Goal: Complete application form

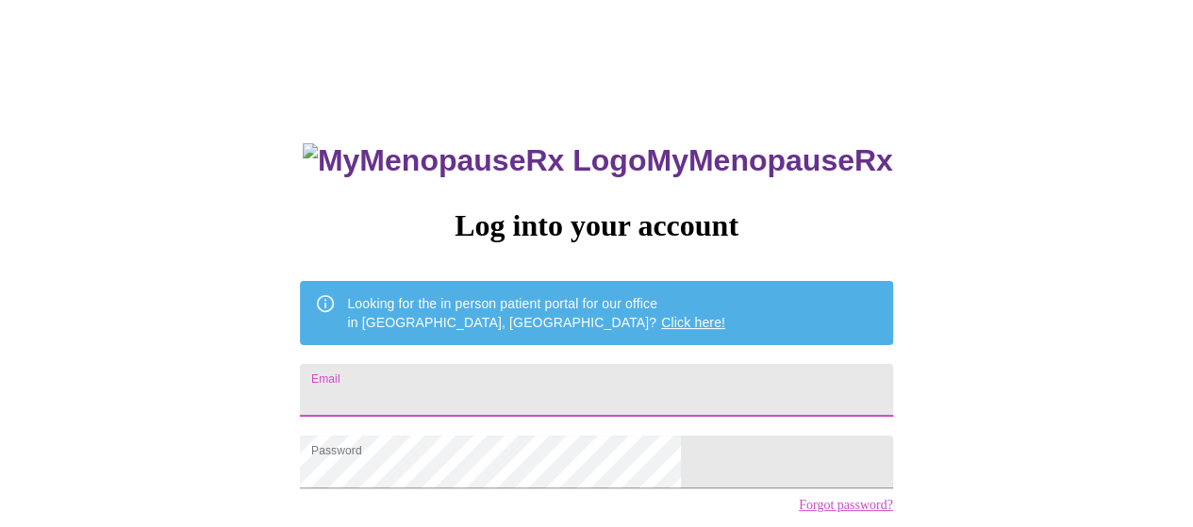
click at [565, 381] on input "Email" at bounding box center [596, 390] width 592 height 53
type input "[EMAIL_ADDRESS][DOMAIN_NAME]"
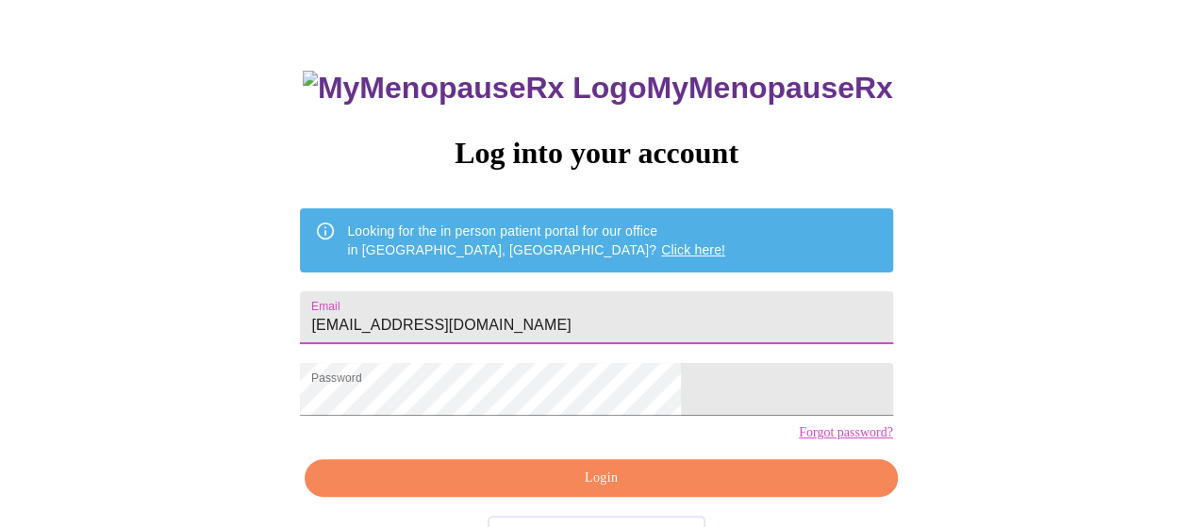
scroll to position [138, 0]
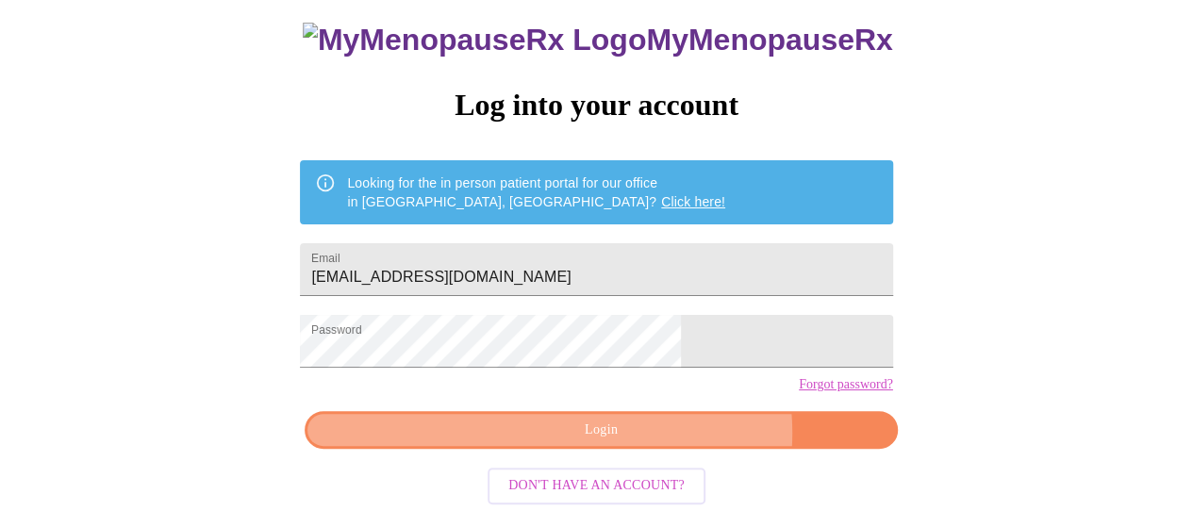
click at [655, 442] on span "Login" at bounding box center [600, 431] width 549 height 24
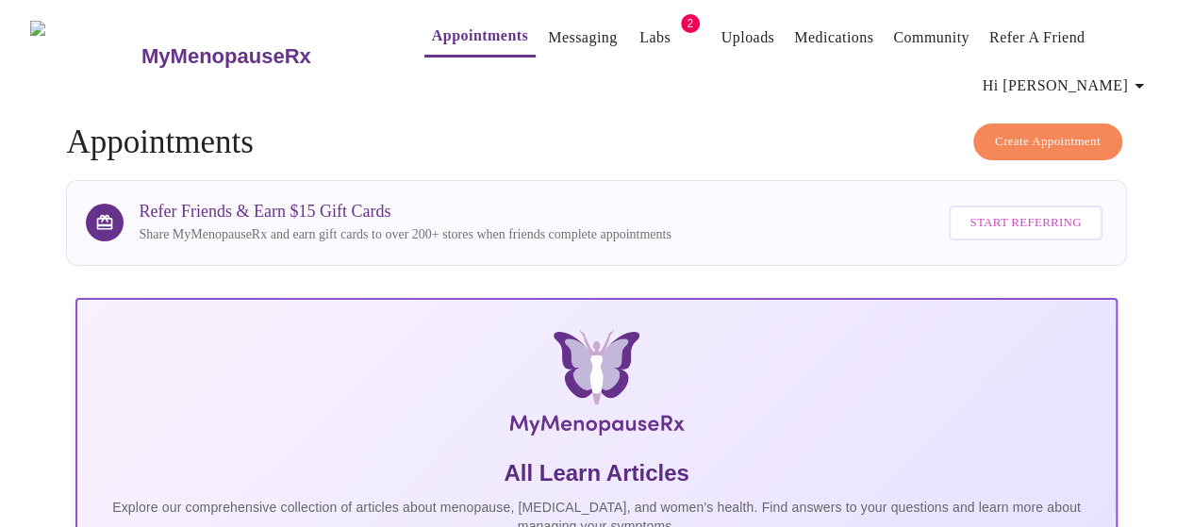
click at [432, 32] on link "Appointments" at bounding box center [480, 36] width 96 height 26
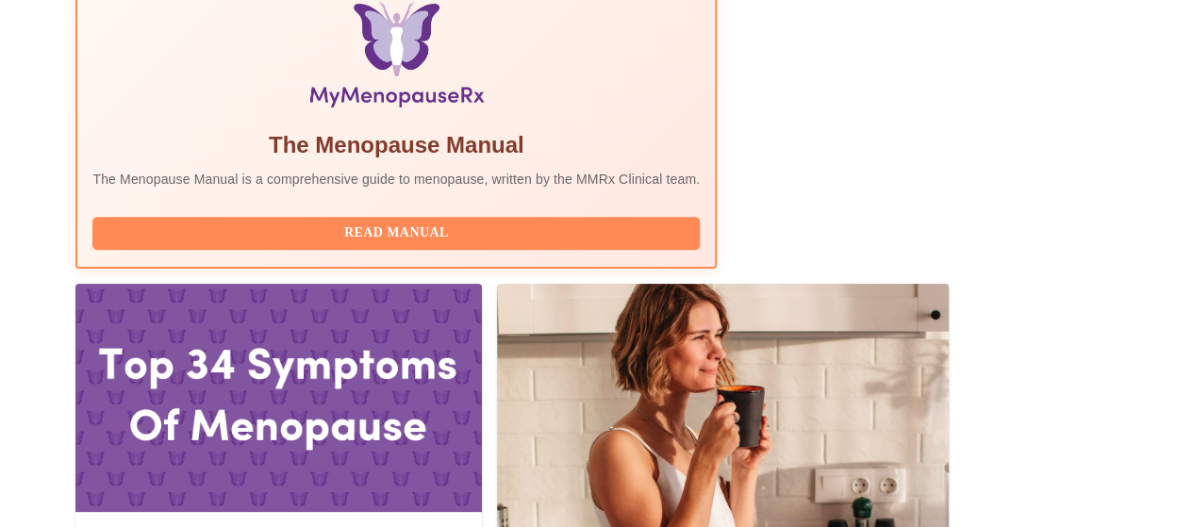
scroll to position [755, 0]
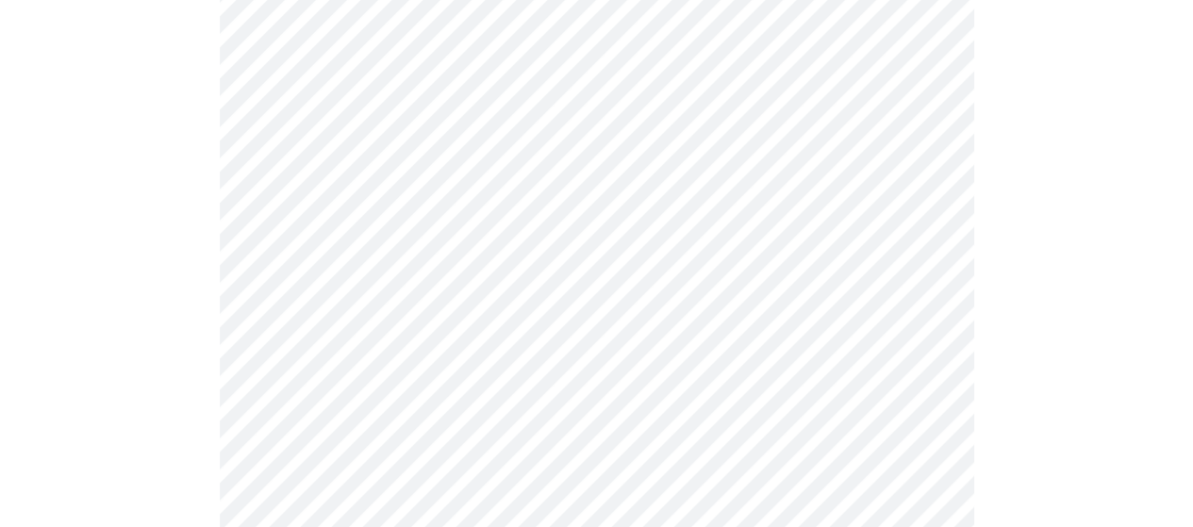
scroll to position [283, 0]
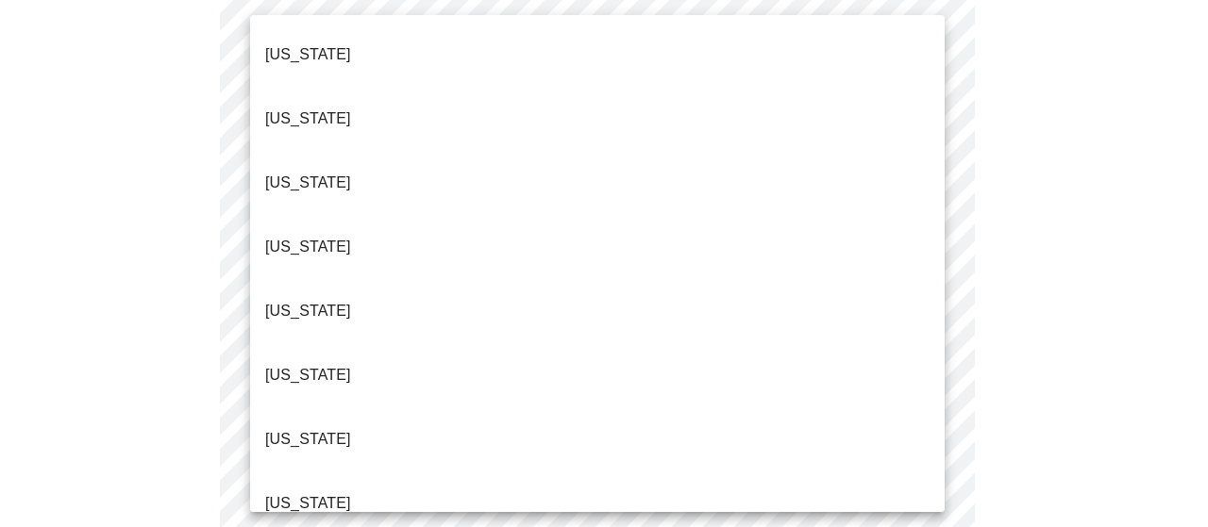
click at [370, 343] on li "Colorado" at bounding box center [597, 375] width 694 height 64
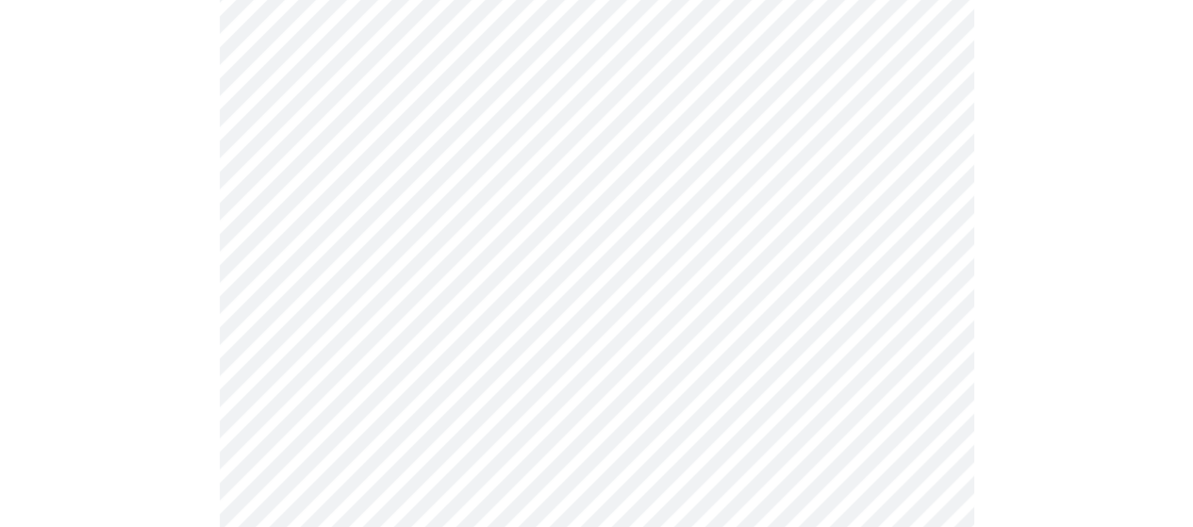
scroll to position [472, 0]
click at [543, 95] on body "MyMenopauseRx Appointments Messaging Labs 2 Uploads Medications Community Refer…" at bounding box center [597, 409] width 1178 height 1747
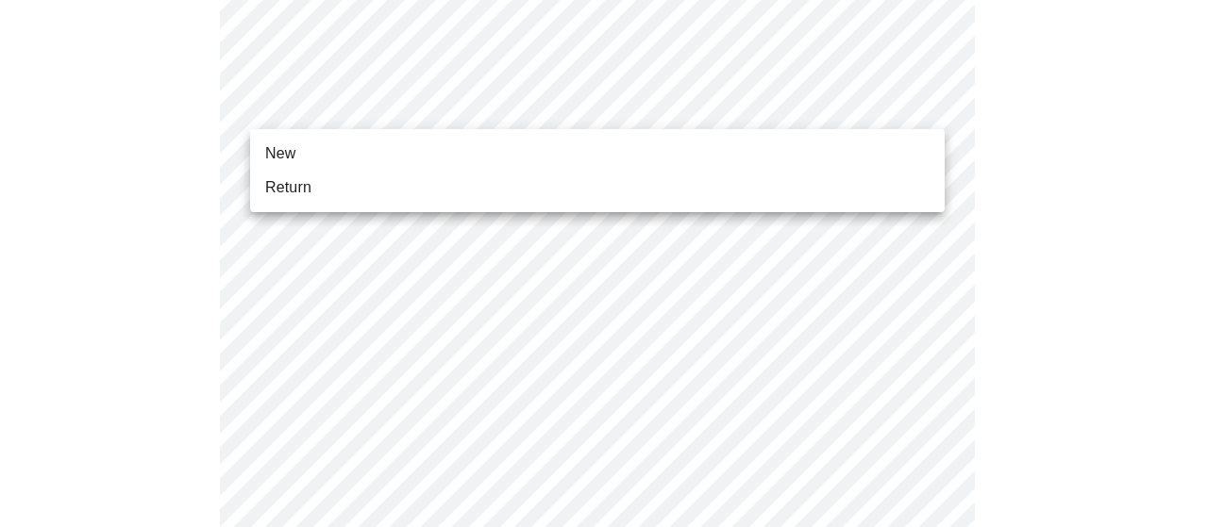
click at [304, 185] on span "Return" at bounding box center [288, 187] width 46 height 23
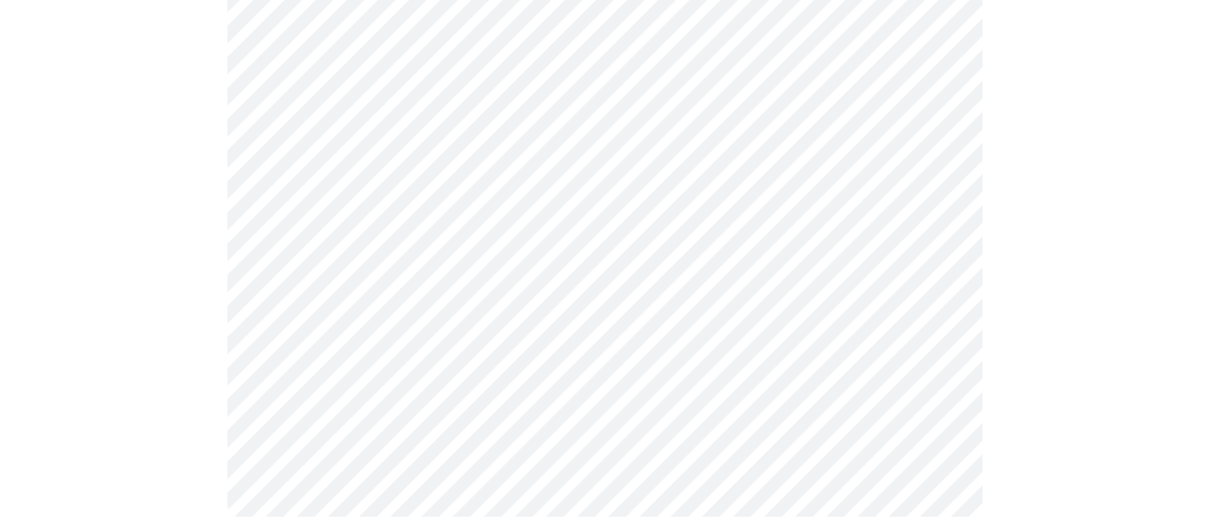
scroll to position [1192, 0]
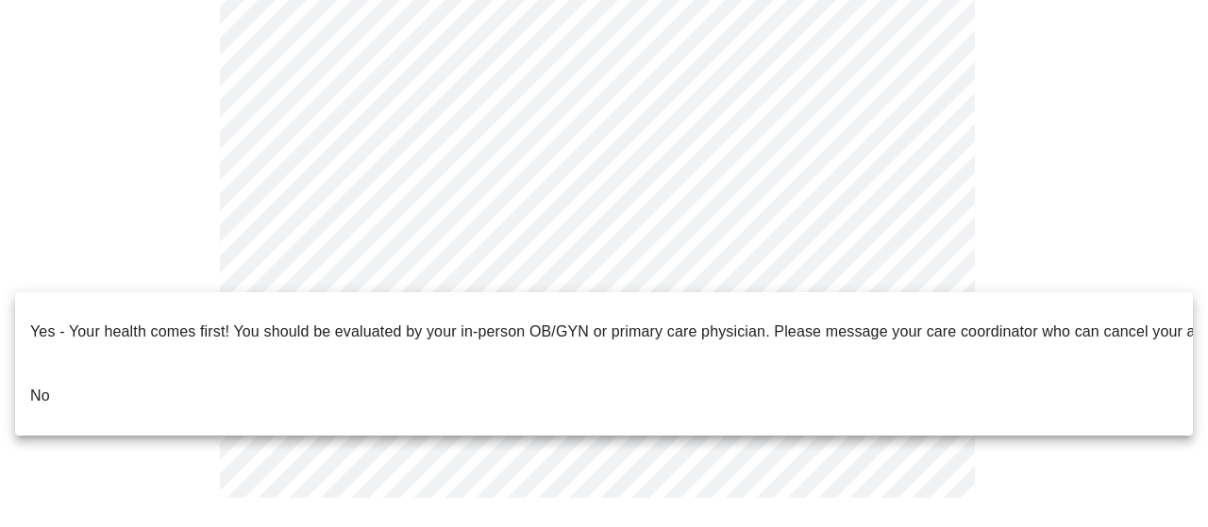
click at [46, 385] on p "No" at bounding box center [40, 396] width 20 height 23
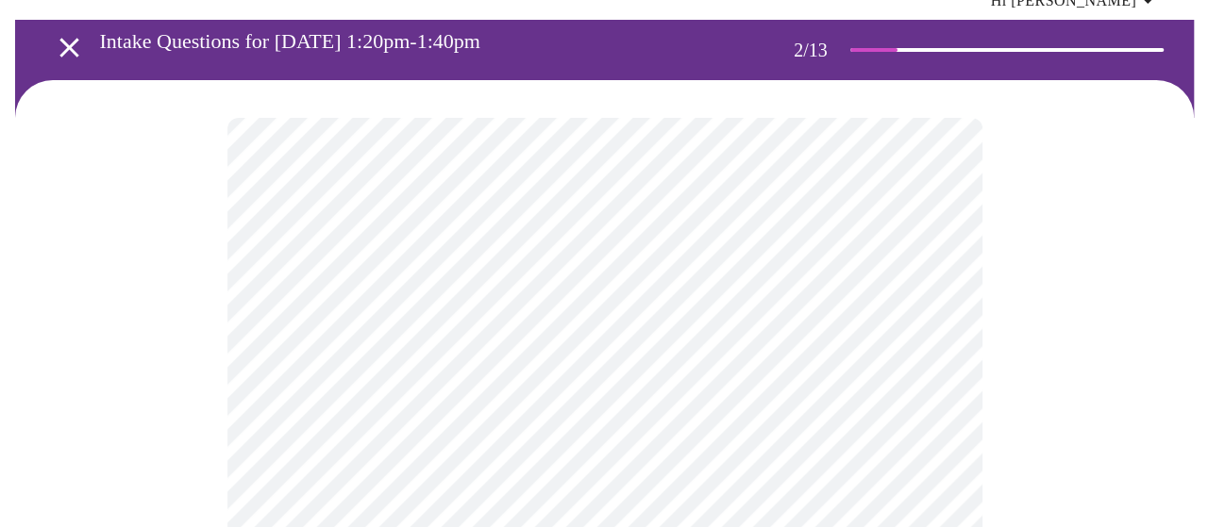
scroll to position [189, 0]
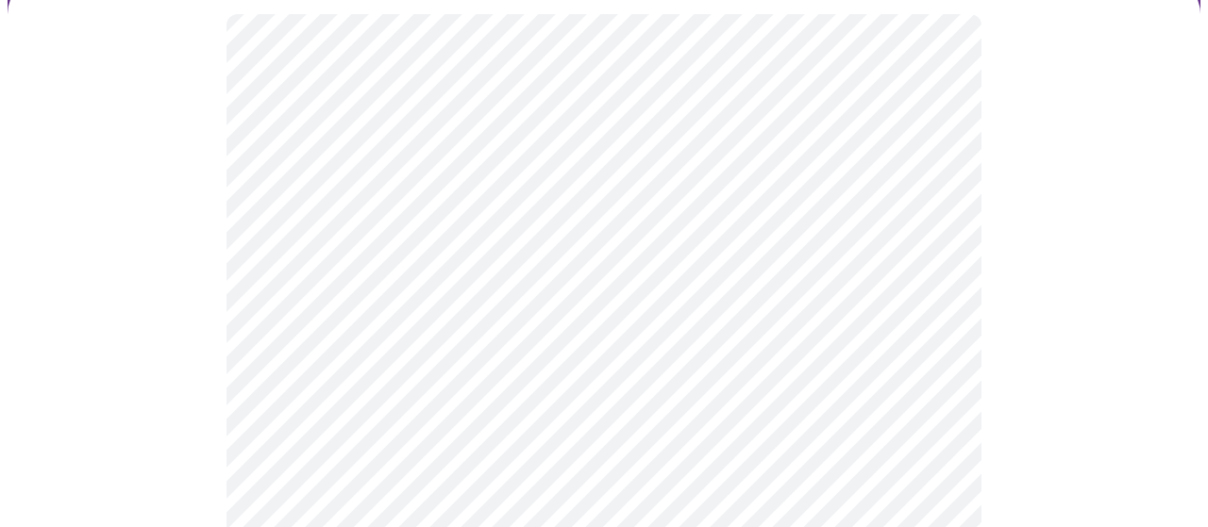
click at [663, 234] on body "MyMenopauseRx Appointments Messaging Labs 2 Uploads Medications Community Refer…" at bounding box center [604, 398] width 1192 height 1159
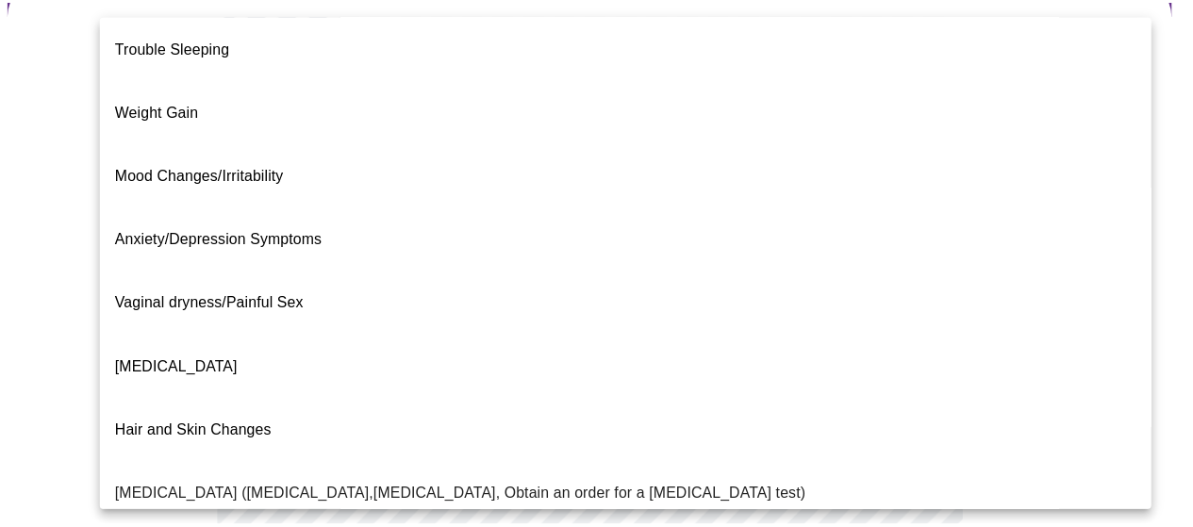
scroll to position [0, 0]
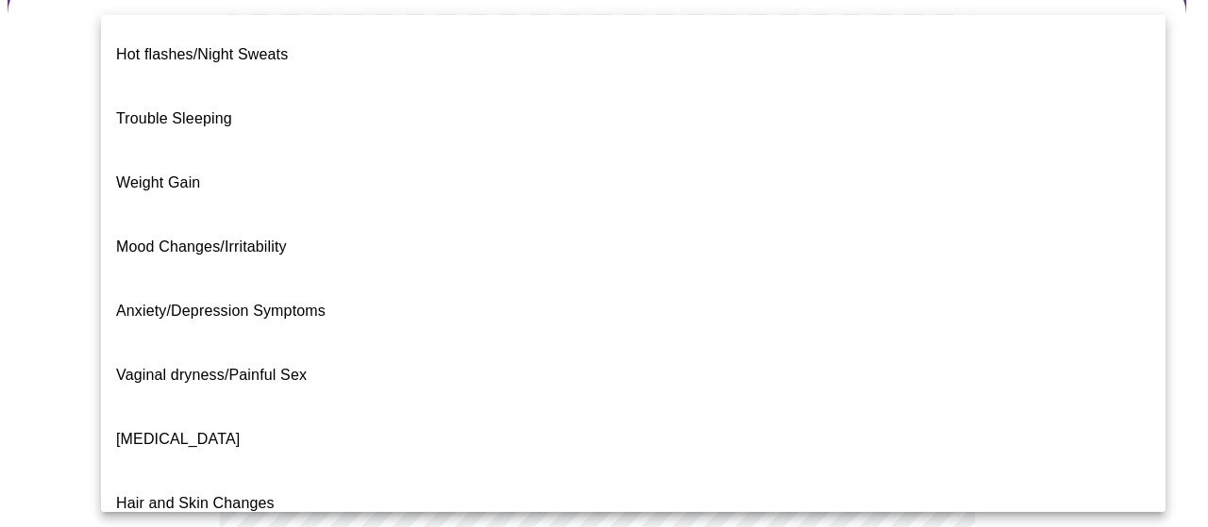
click at [154, 239] on span "Mood Changes/Irritability" at bounding box center [201, 247] width 171 height 16
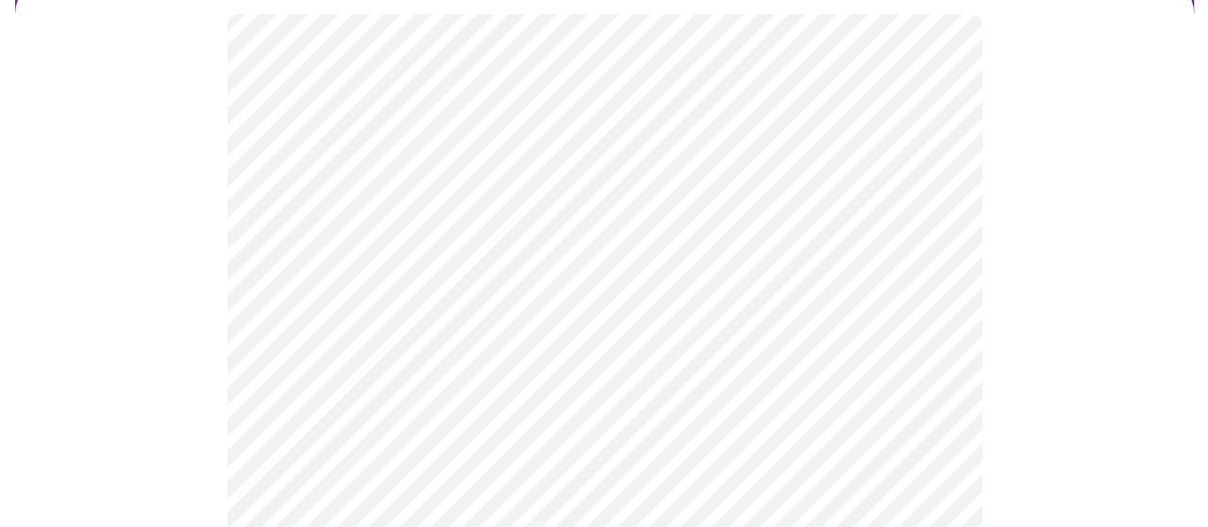
scroll to position [377, 0]
click at [536, 213] on body "MyMenopauseRx Appointments Messaging Labs 2 Uploads Medications Community Refer…" at bounding box center [597, 204] width 1178 height 1148
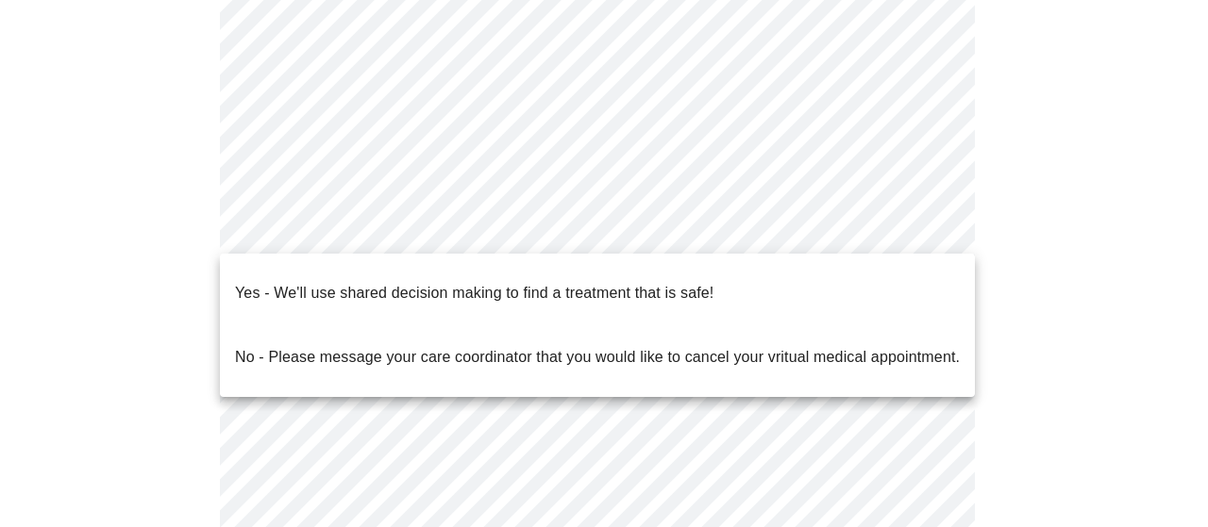
click at [434, 27] on div at bounding box center [604, 263] width 1208 height 527
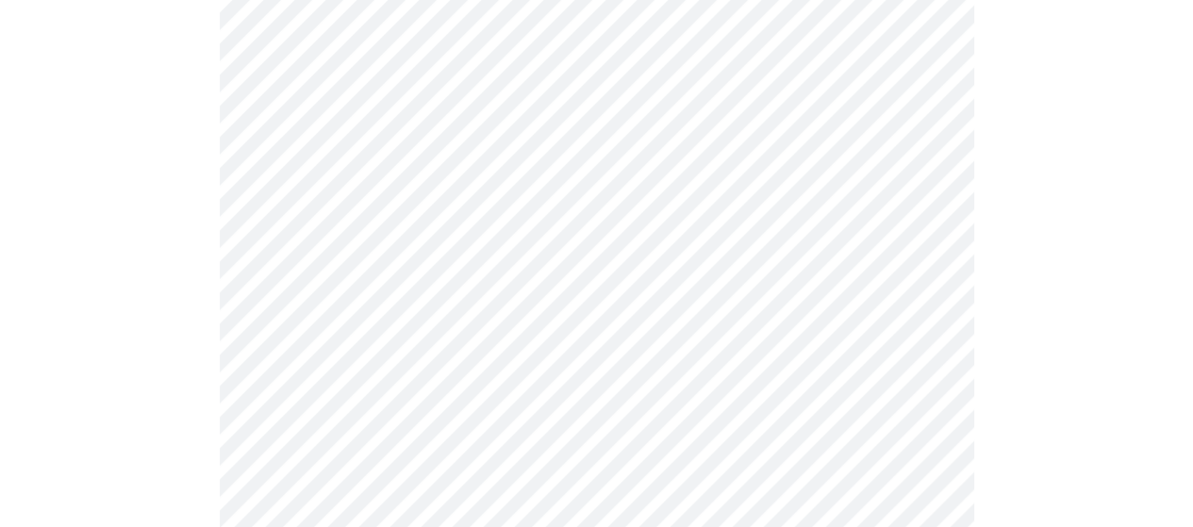
click at [451, 41] on body "MyMenopauseRx Appointments Messaging Labs 2 Uploads Medications Community Refer…" at bounding box center [597, 204] width 1178 height 1148
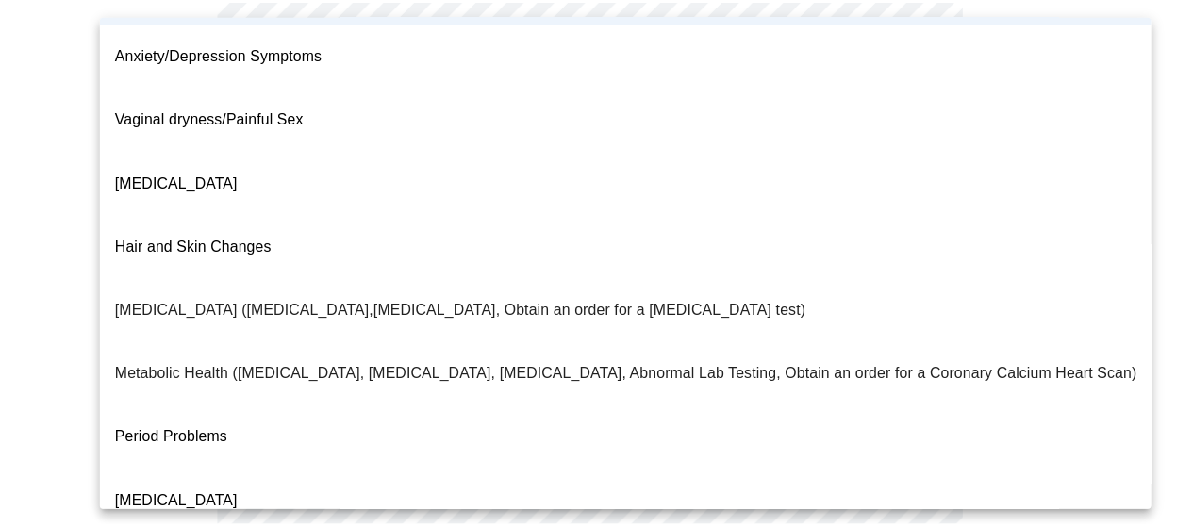
scroll to position [283, 0]
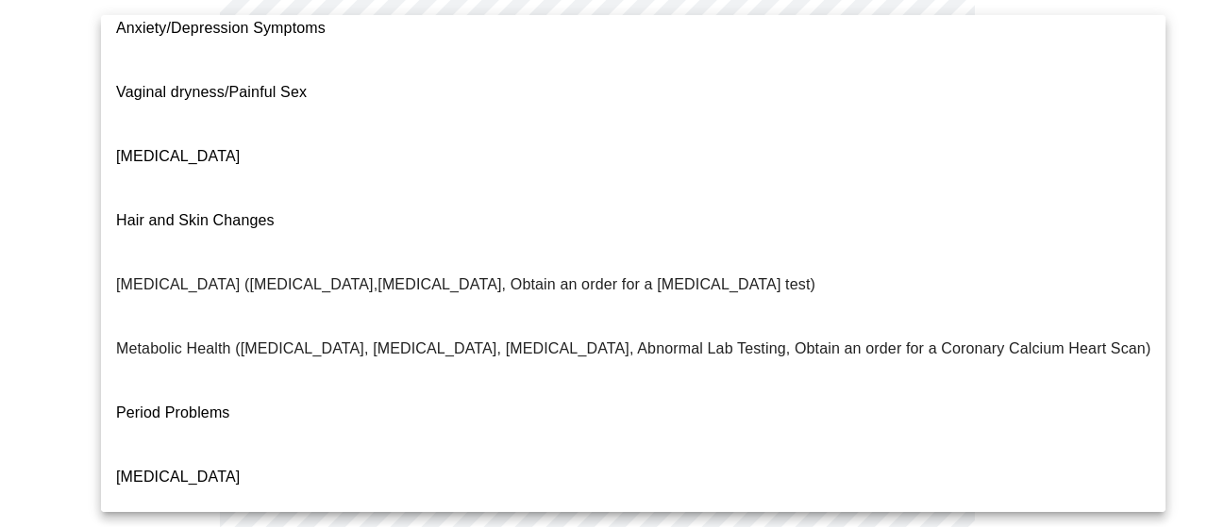
click at [266, 381] on li "Period Problems" at bounding box center [633, 413] width 1064 height 64
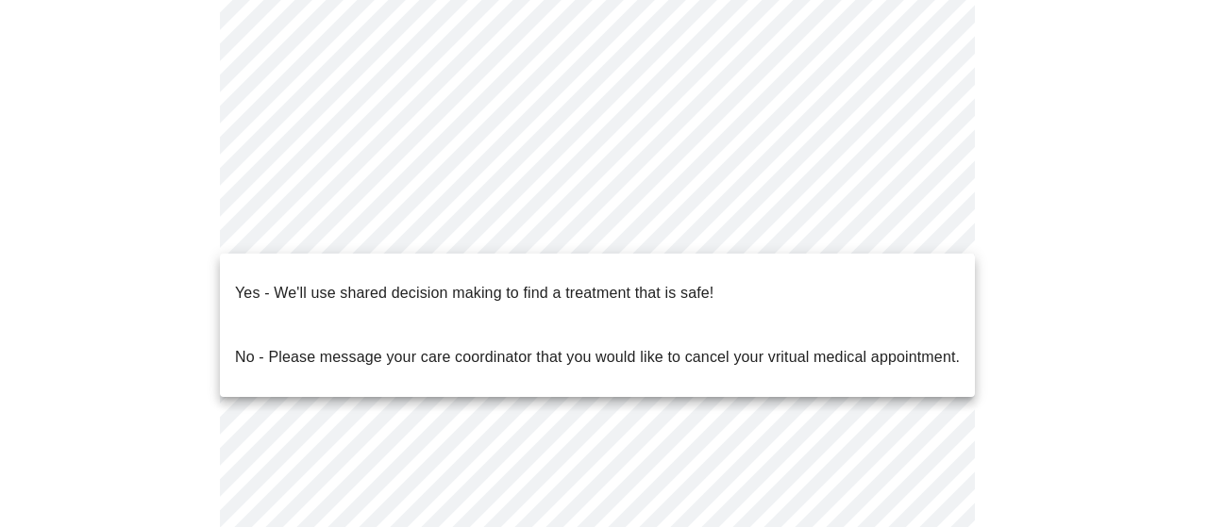
click at [453, 237] on body "MyMenopauseRx Appointments Messaging Labs 2 Uploads Medications Community Refer…" at bounding box center [604, 204] width 1192 height 1148
click at [633, 282] on p "Yes - We'll use shared decision making to find a treatment that is safe!" at bounding box center [474, 293] width 478 height 23
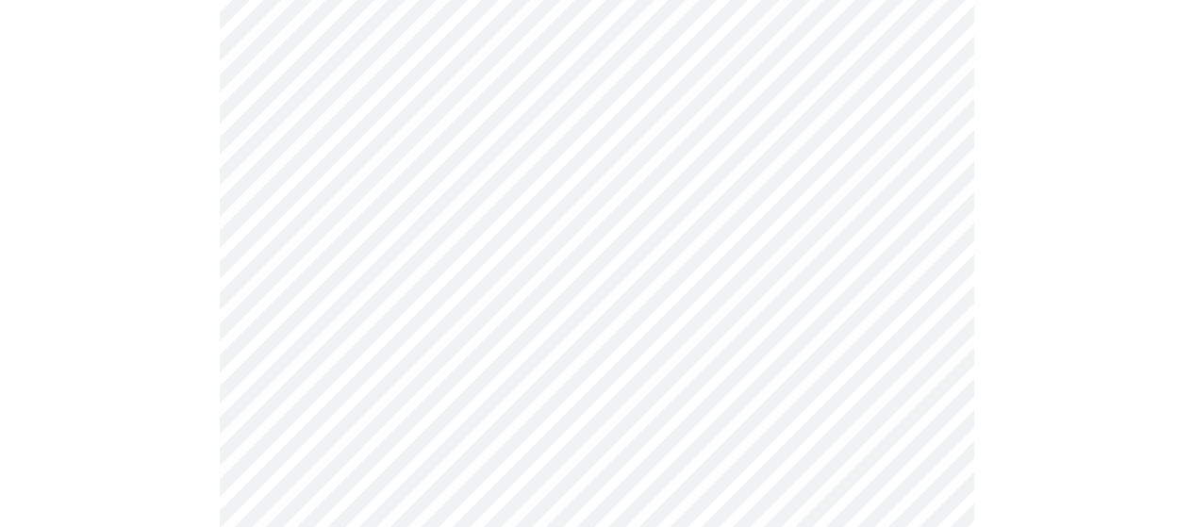
scroll to position [566, 0]
click at [1098, 322] on div at bounding box center [597, 68] width 1178 height 939
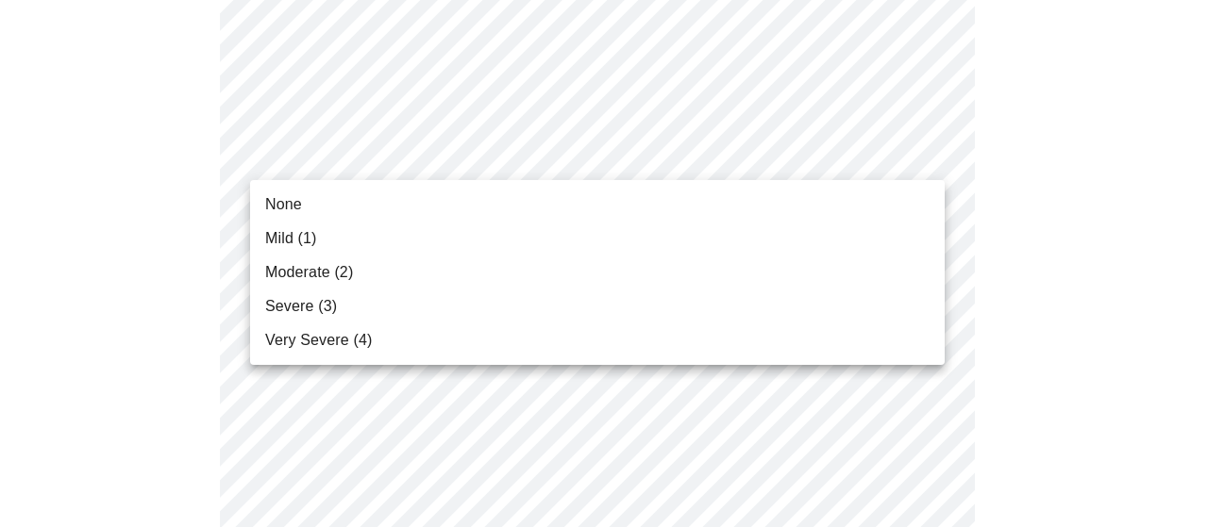
click at [367, 237] on li "Mild (1)" at bounding box center [597, 239] width 694 height 34
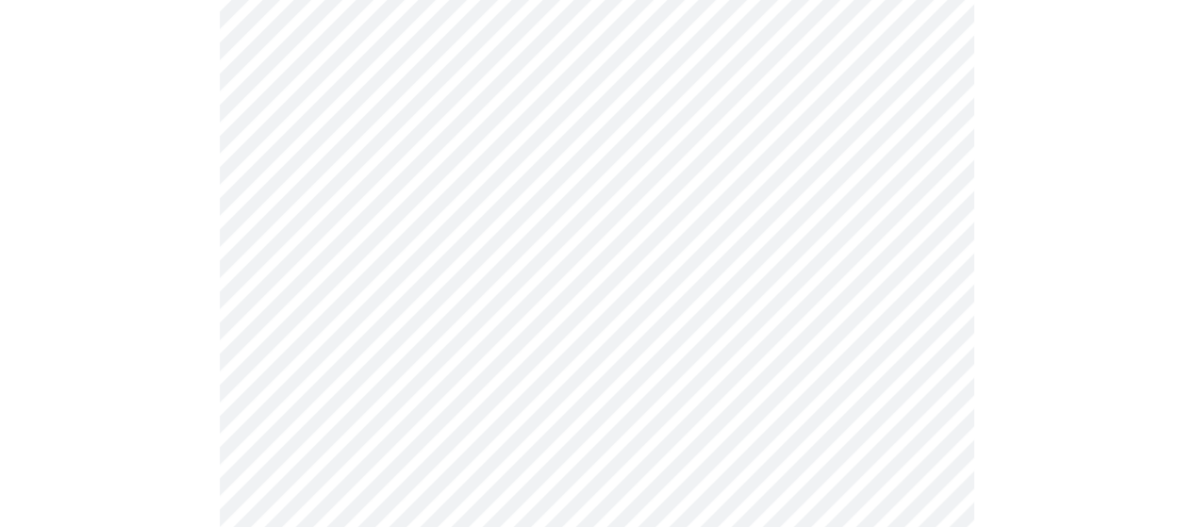
scroll to position [377, 0]
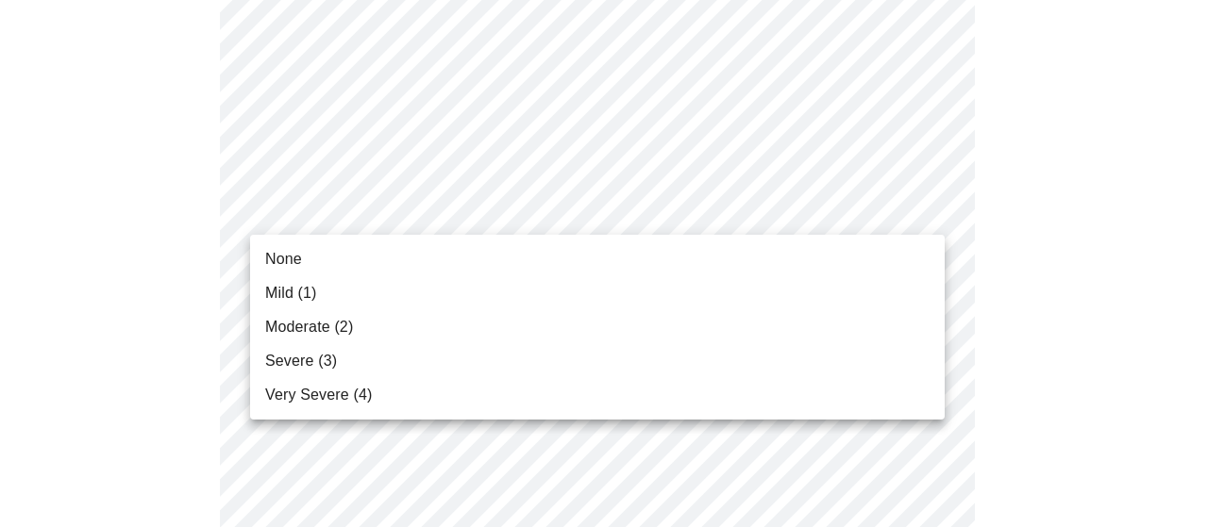
click at [344, 286] on li "Mild (1)" at bounding box center [597, 293] width 694 height 34
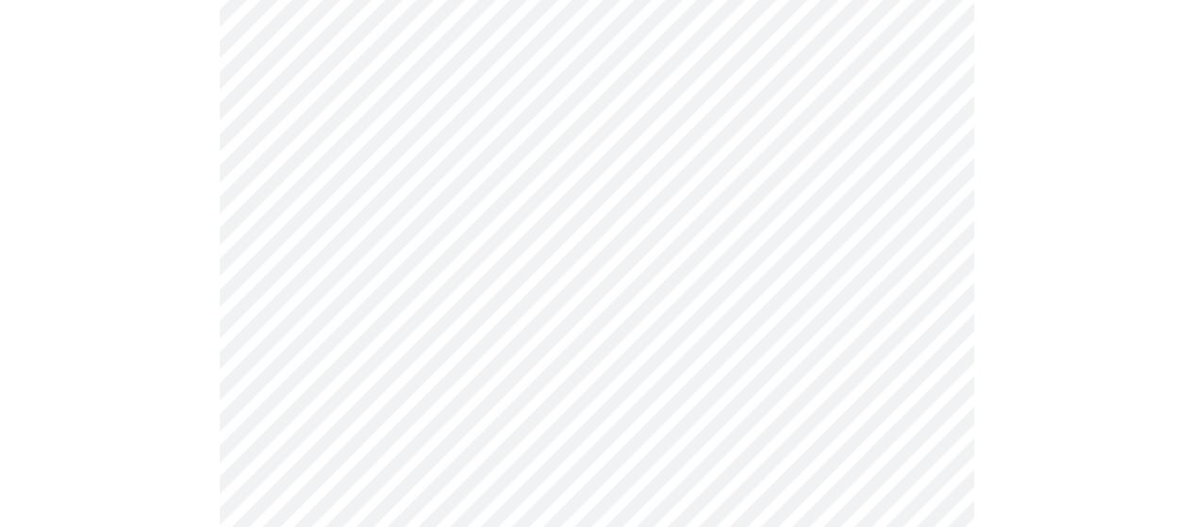
scroll to position [566, 0]
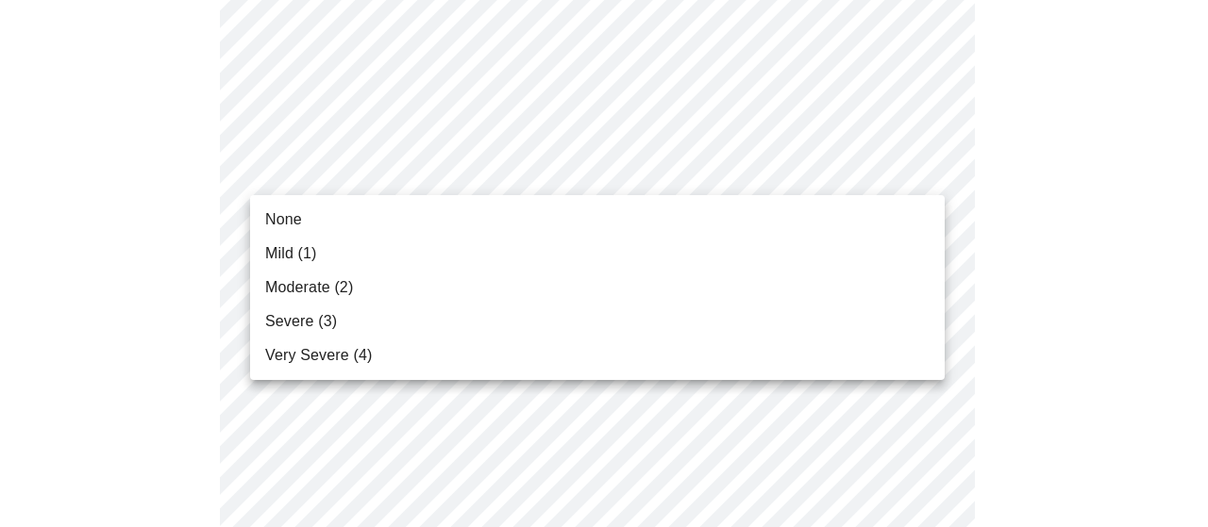
click at [418, 289] on li "Moderate (2)" at bounding box center [597, 288] width 694 height 34
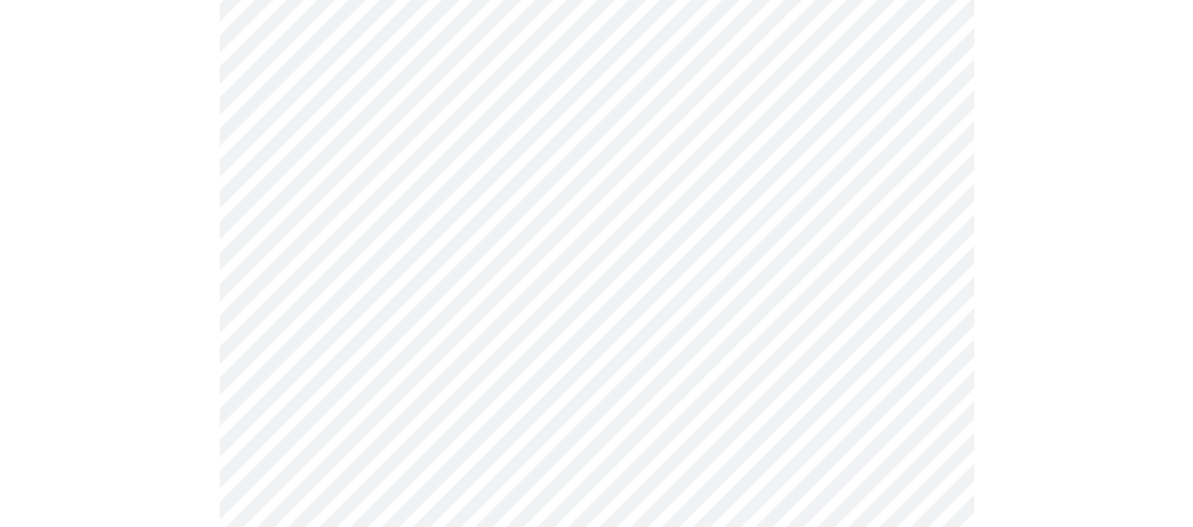
scroll to position [660, 0]
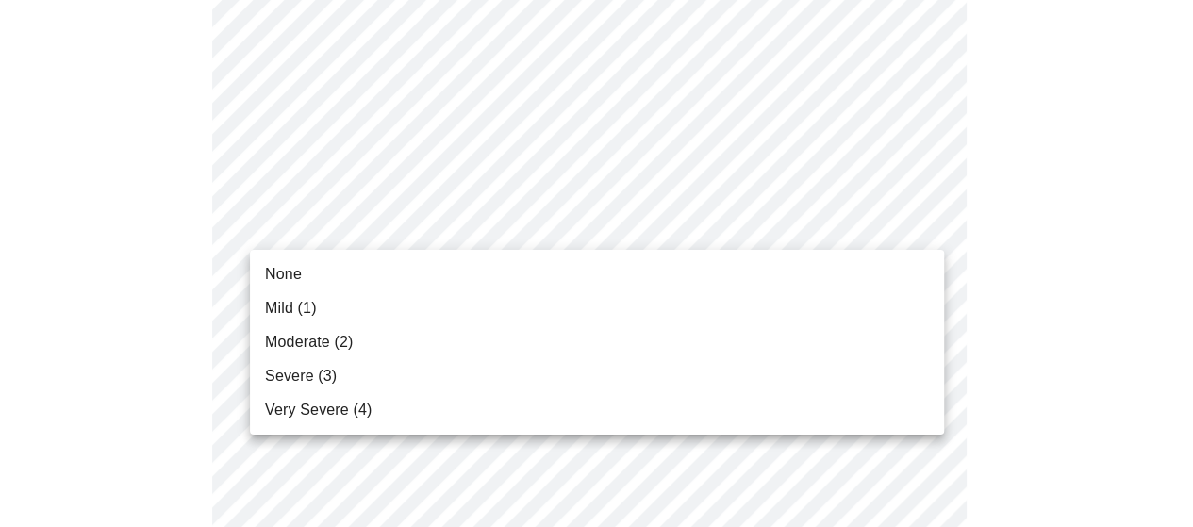
click at [412, 345] on li "Moderate (2)" at bounding box center [597, 342] width 694 height 34
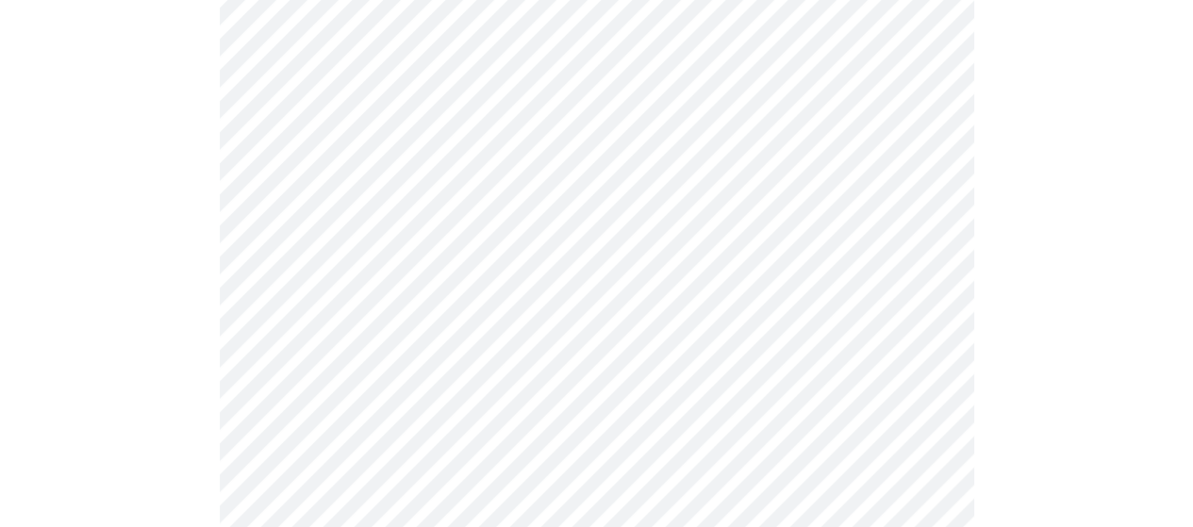
scroll to position [755, 0]
click at [512, 250] on body "MyMenopauseRx Appointments Messaging Labs 2 Uploads Medications Community Refer…" at bounding box center [604, 468] width 1192 height 2430
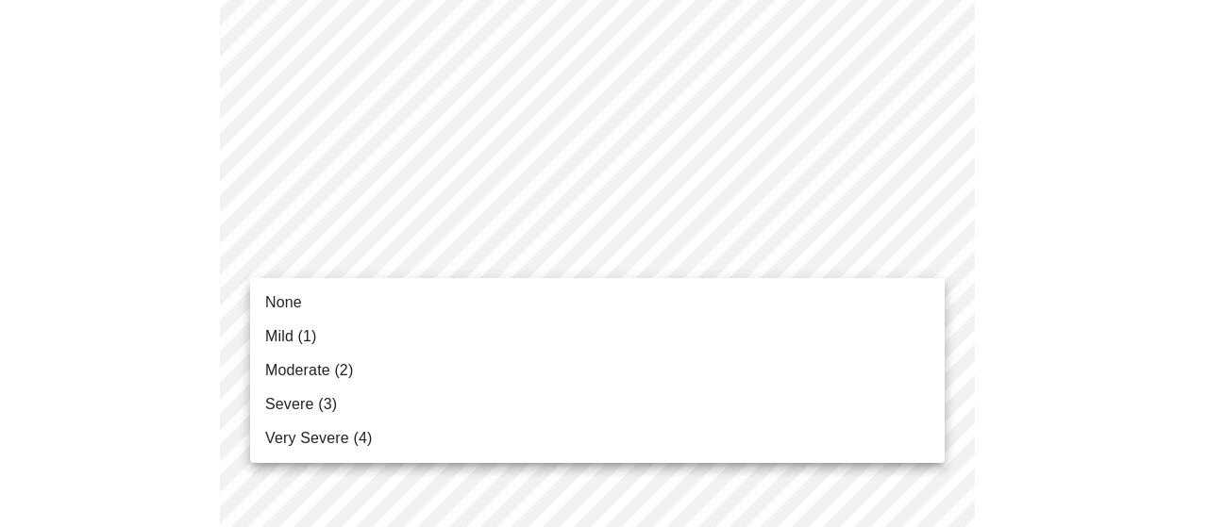
click at [412, 371] on li "Moderate (2)" at bounding box center [597, 371] width 694 height 34
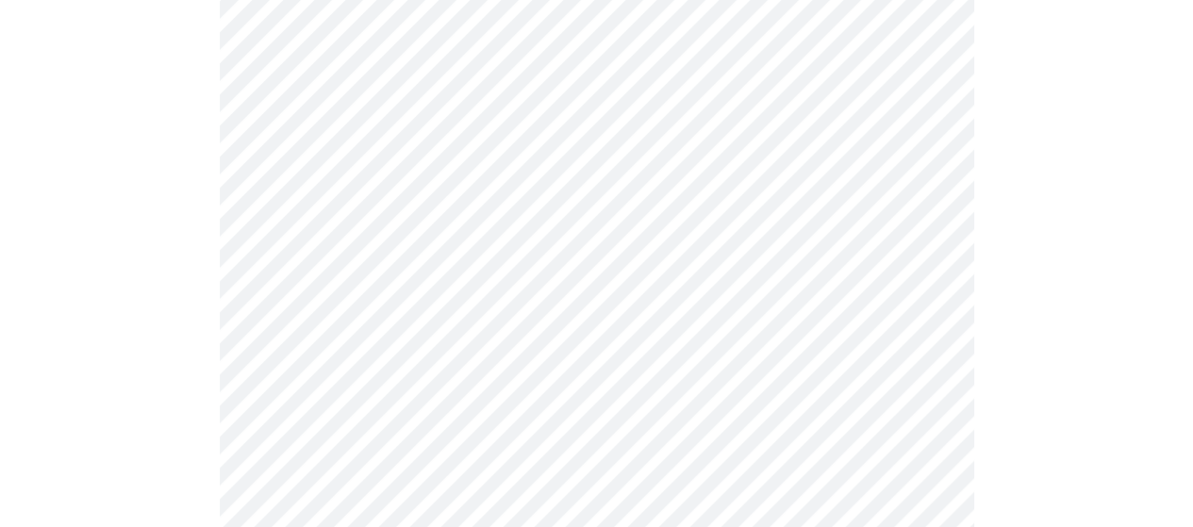
scroll to position [1038, 0]
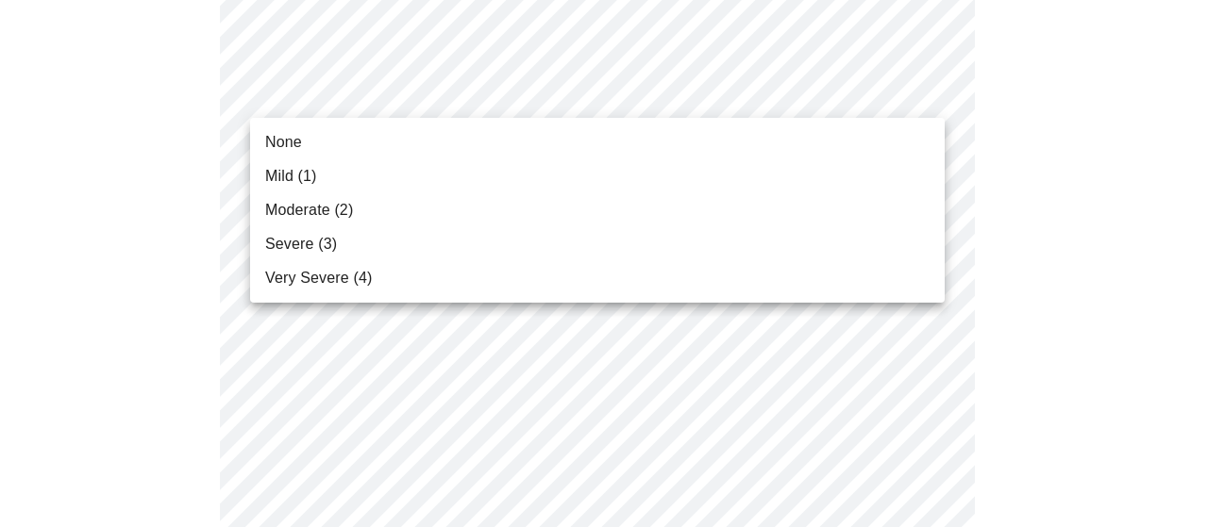
click at [532, 97] on body "MyMenopauseRx Appointments Messaging Labs 2 Uploads Medications Community Refer…" at bounding box center [604, 172] width 1192 height 2404
click at [441, 205] on li "Moderate (2)" at bounding box center [597, 210] width 694 height 34
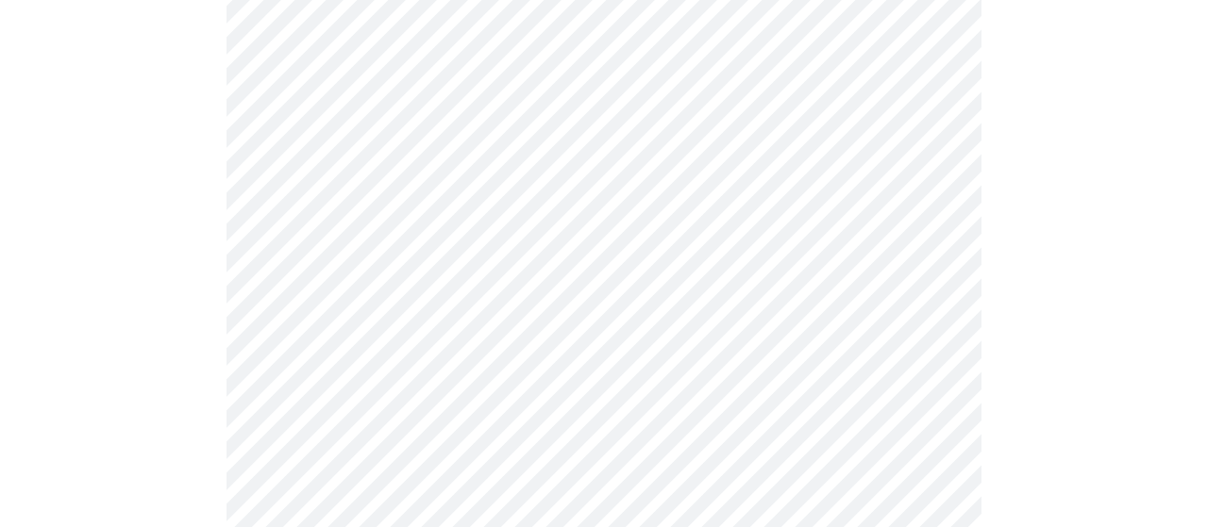
click at [484, 241] on body "MyMenopauseRx Appointments Messaging Labs 2 Uploads Medications Community Refer…" at bounding box center [604, 158] width 1192 height 2377
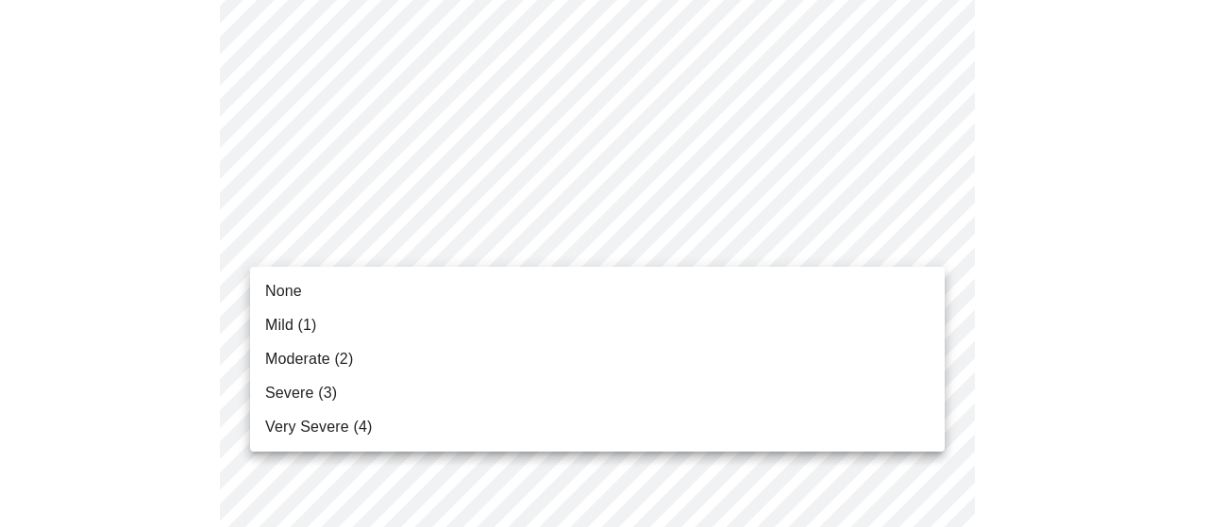
click at [414, 402] on li "Severe (3)" at bounding box center [597, 393] width 694 height 34
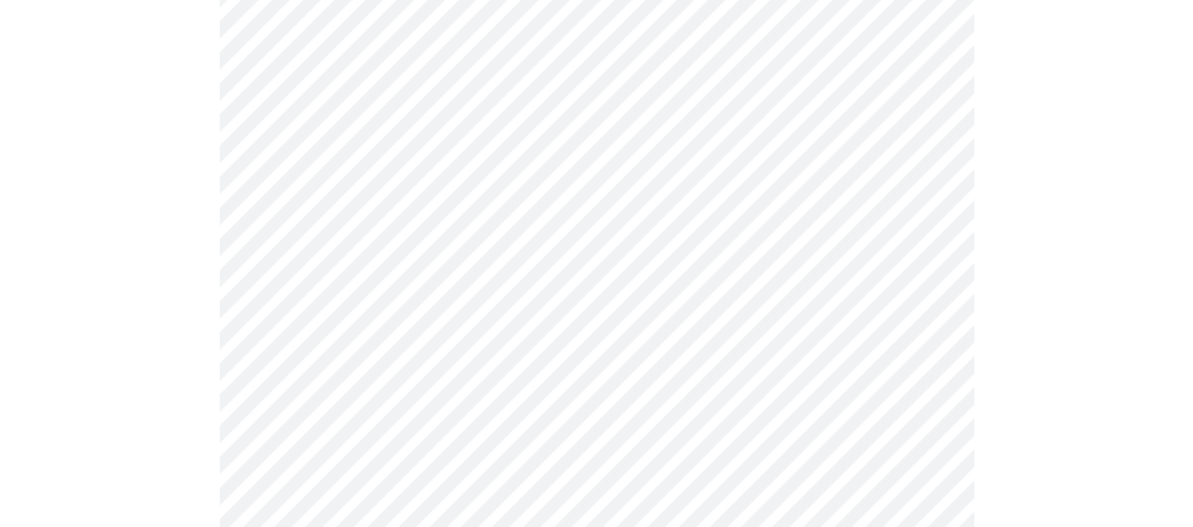
scroll to position [1226, 0]
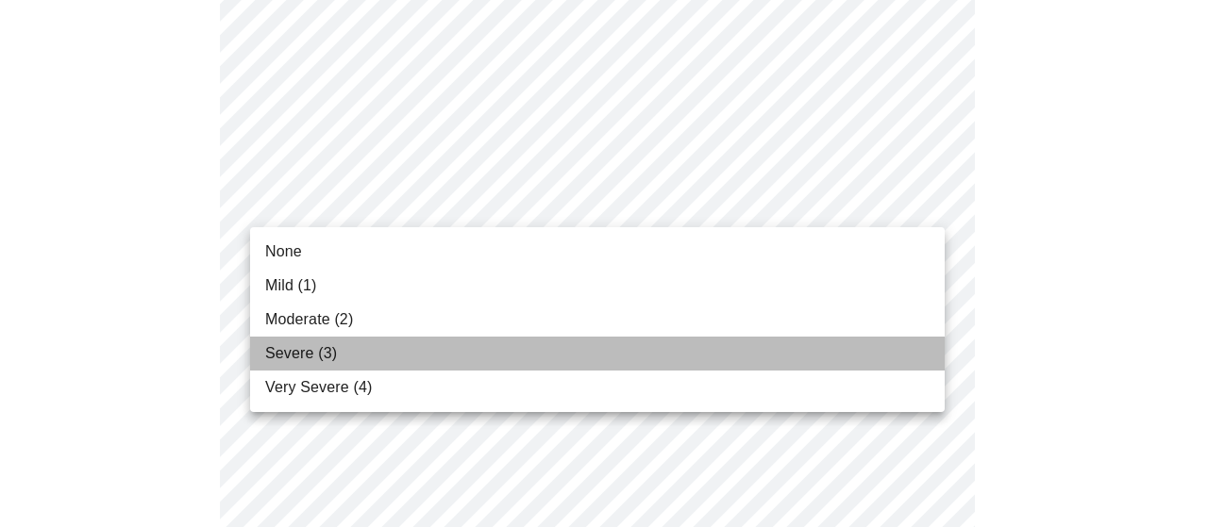
click at [408, 346] on li "Severe (3)" at bounding box center [597, 354] width 694 height 34
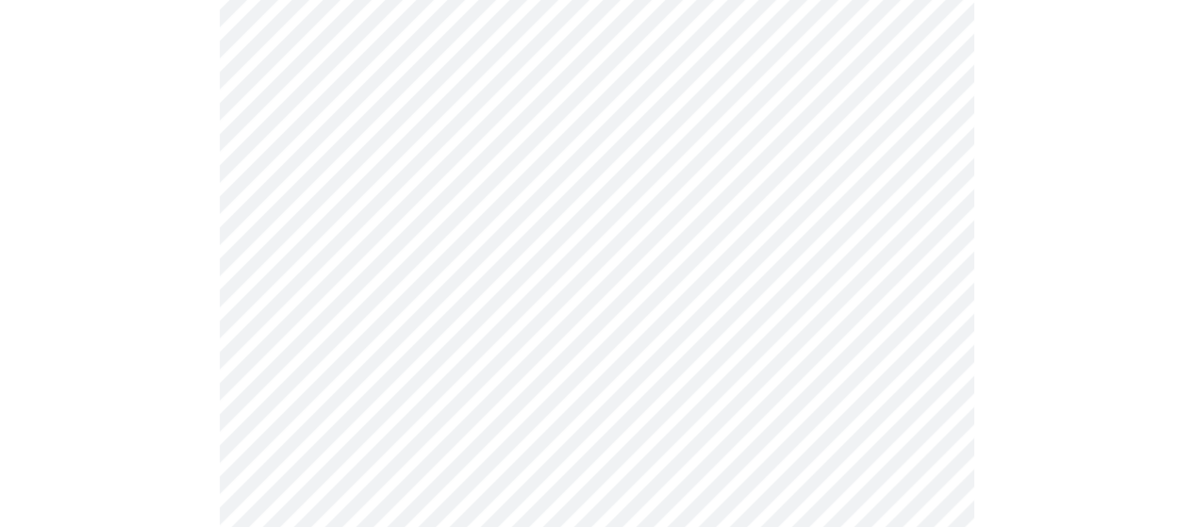
scroll to position [1415, 0]
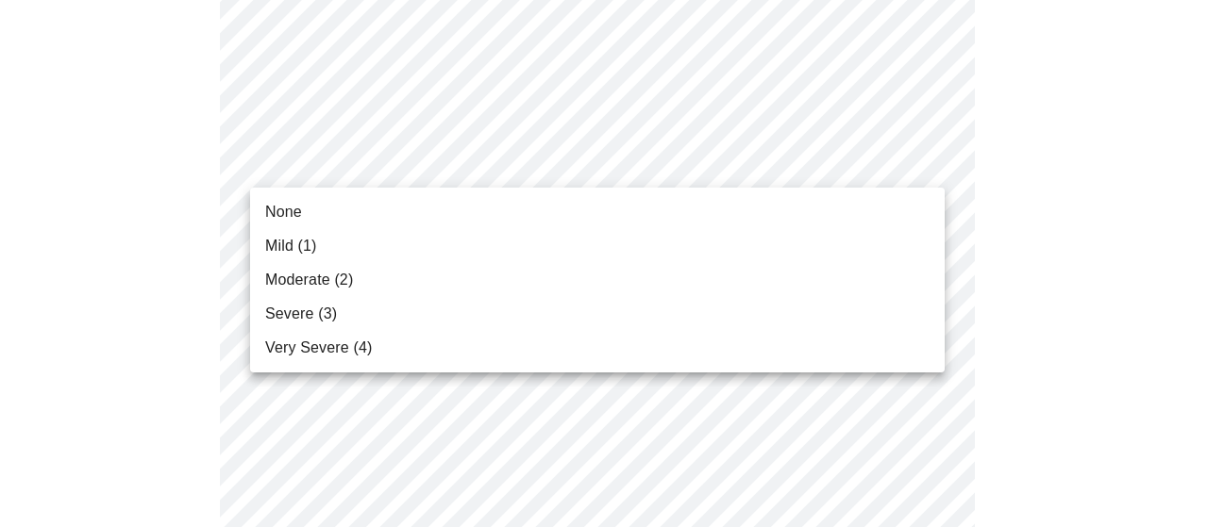
click at [391, 236] on li "Mild (1)" at bounding box center [597, 246] width 694 height 34
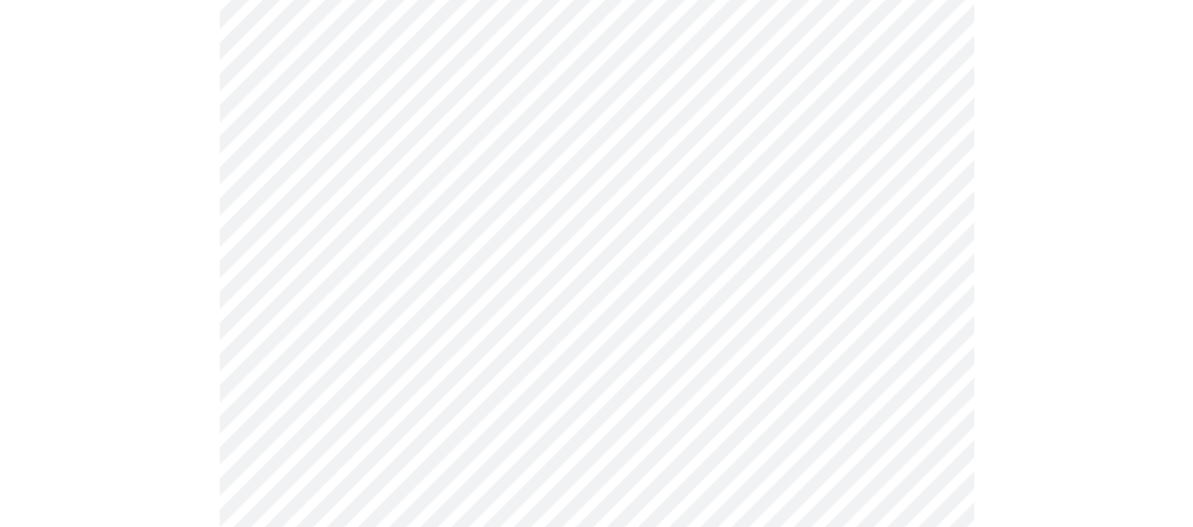
scroll to position [1604, 0]
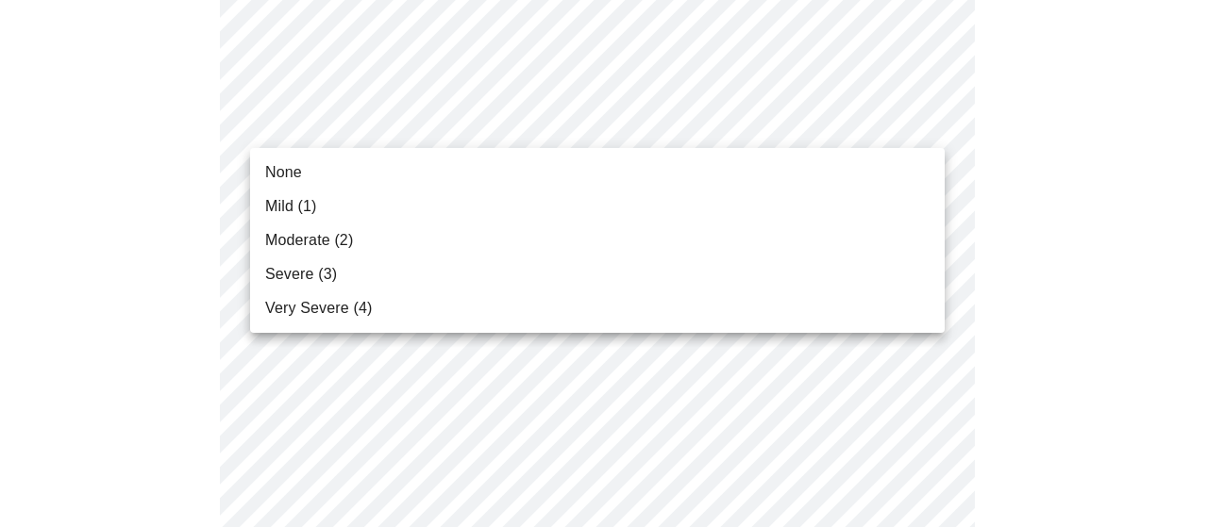
click at [414, 247] on li "Moderate (2)" at bounding box center [597, 241] width 694 height 34
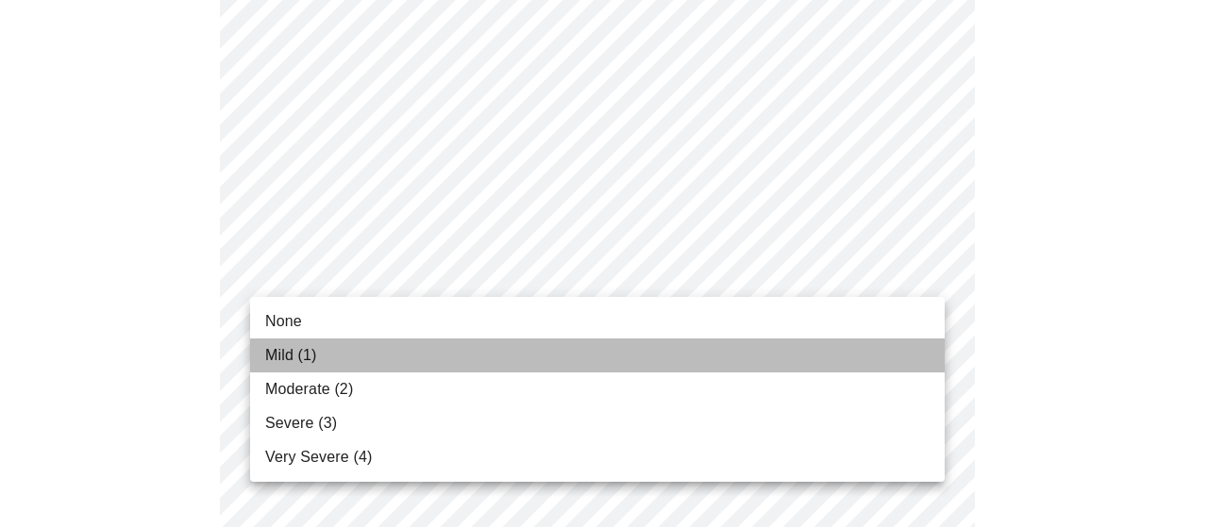
click at [401, 343] on li "Mild (1)" at bounding box center [597, 356] width 694 height 34
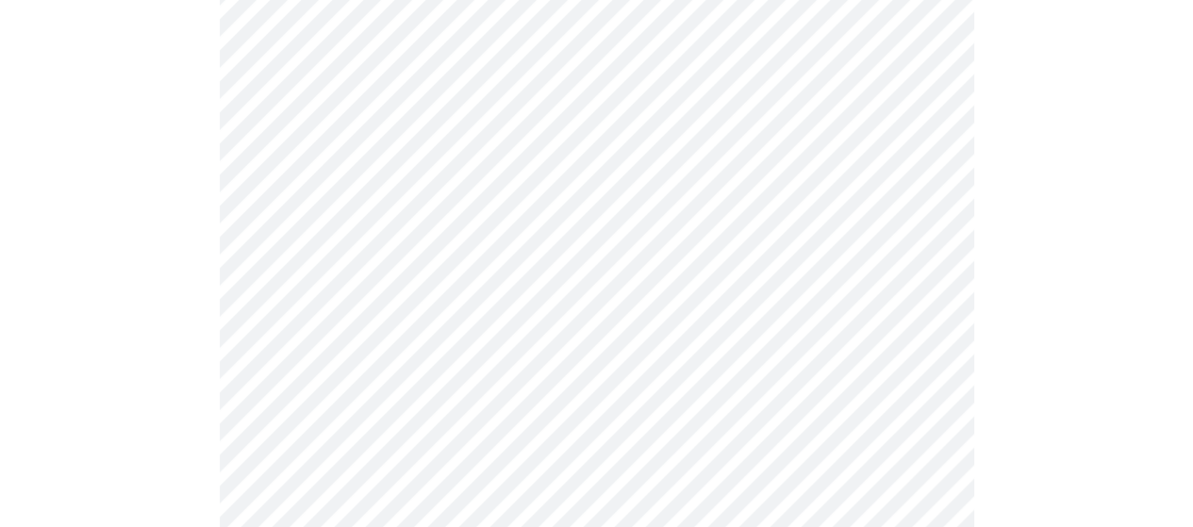
scroll to position [849, 0]
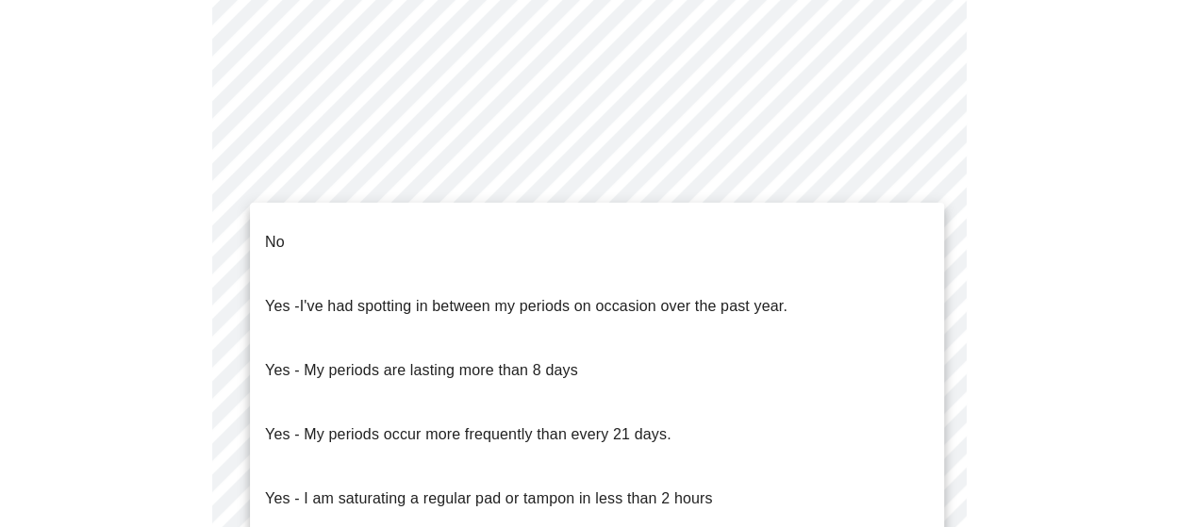
click at [569, 256] on body "MyMenopauseRx Appointments Messaging Labs 2 Uploads Medications Community Refer…" at bounding box center [597, 64] width 1178 height 1810
click at [471, 225] on li "No" at bounding box center [597, 242] width 694 height 64
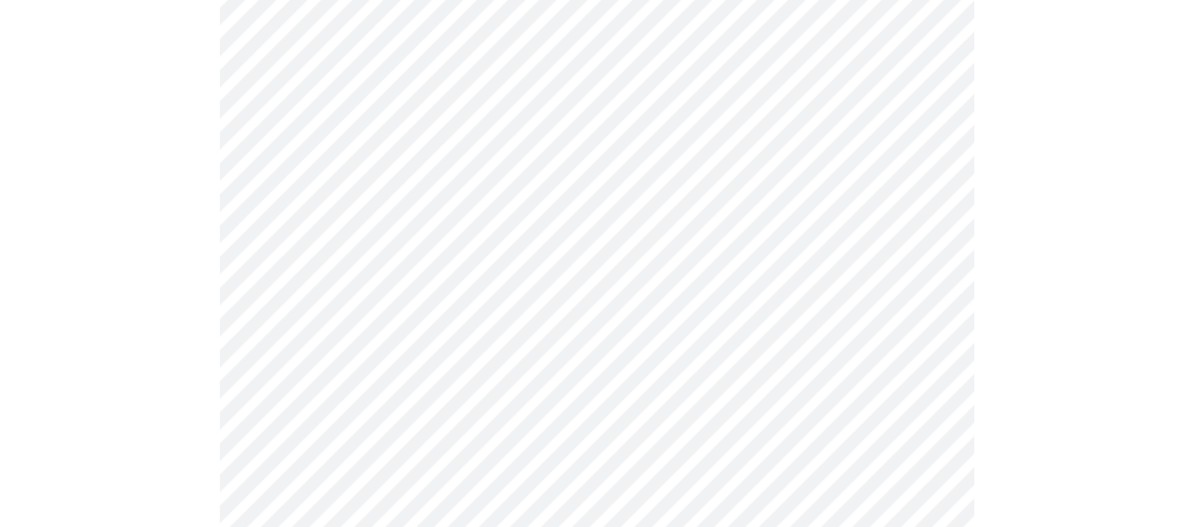
scroll to position [1038, 0]
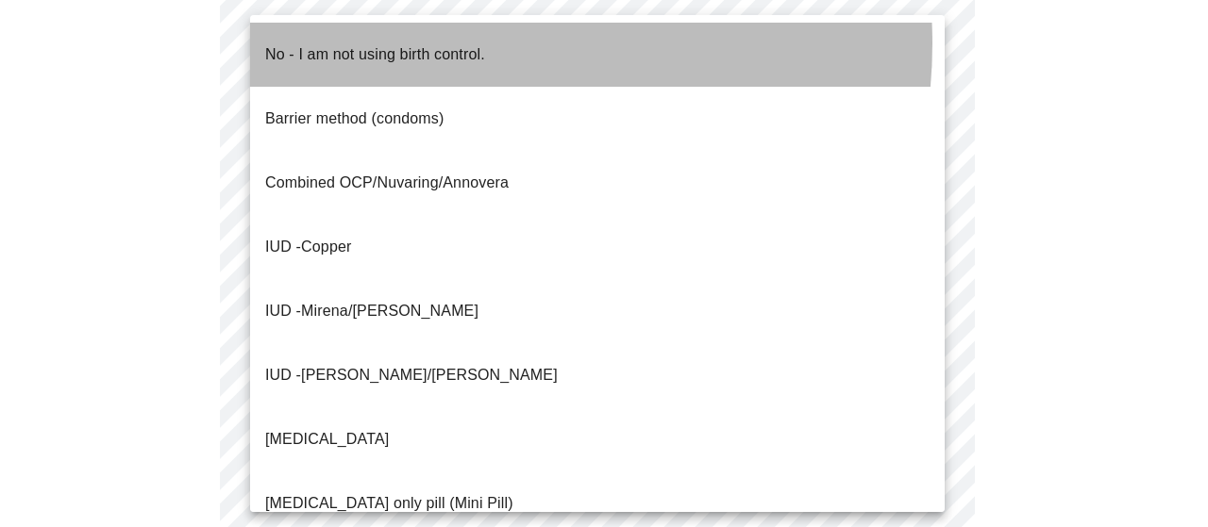
click at [448, 43] on p "No - I am not using birth control." at bounding box center [375, 54] width 220 height 23
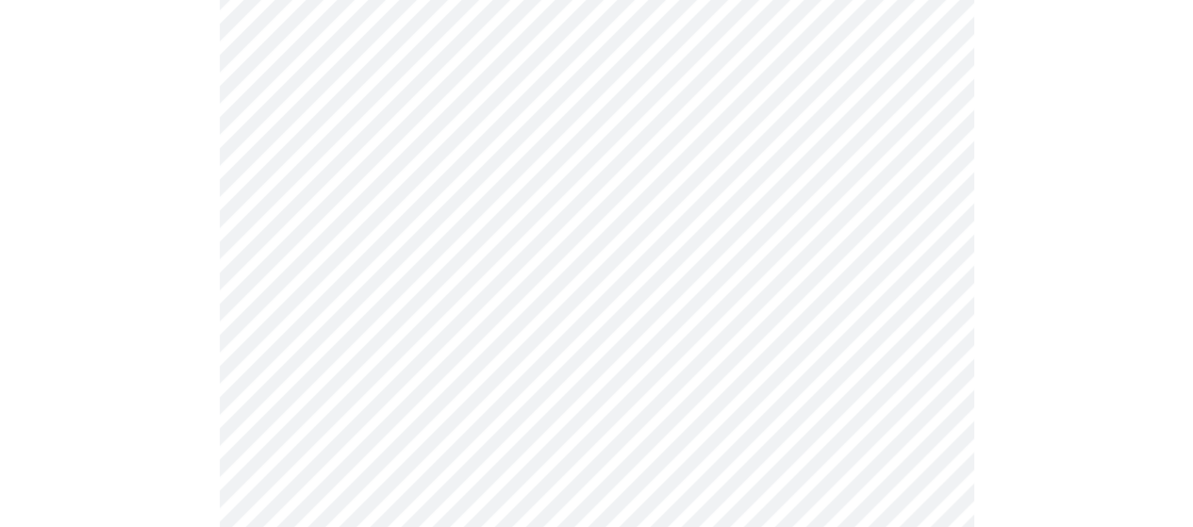
scroll to position [1226, 0]
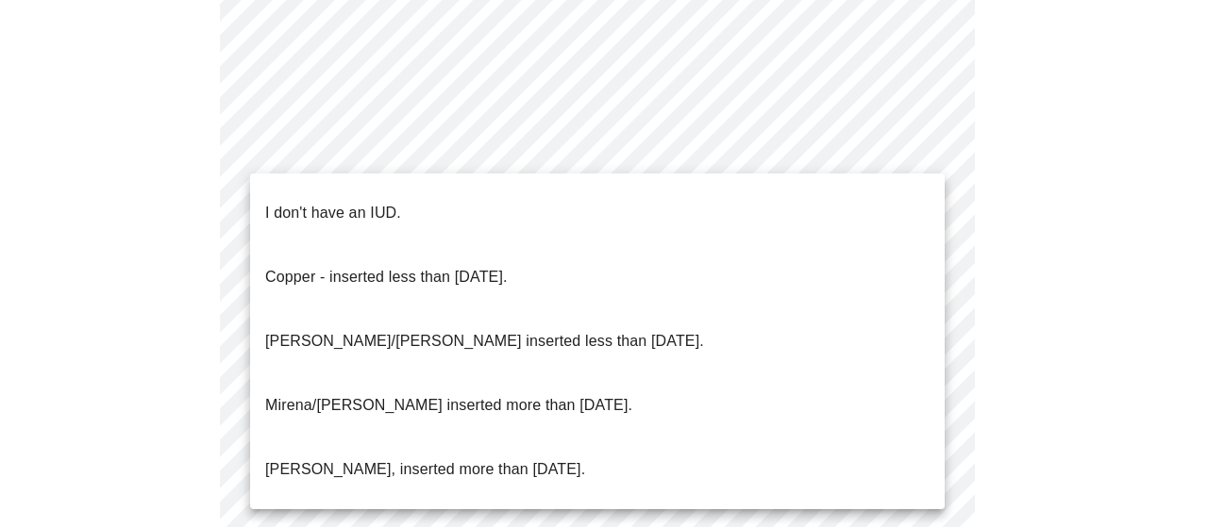
click at [504, 199] on li "I don't have an IUD." at bounding box center [597, 213] width 694 height 64
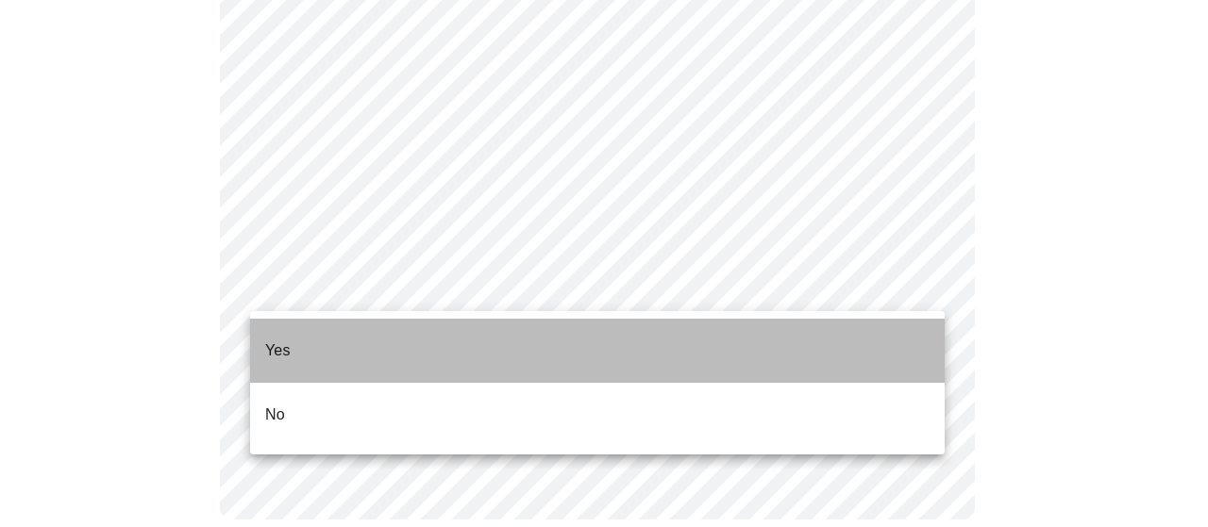
click at [434, 339] on li "Yes" at bounding box center [597, 351] width 694 height 64
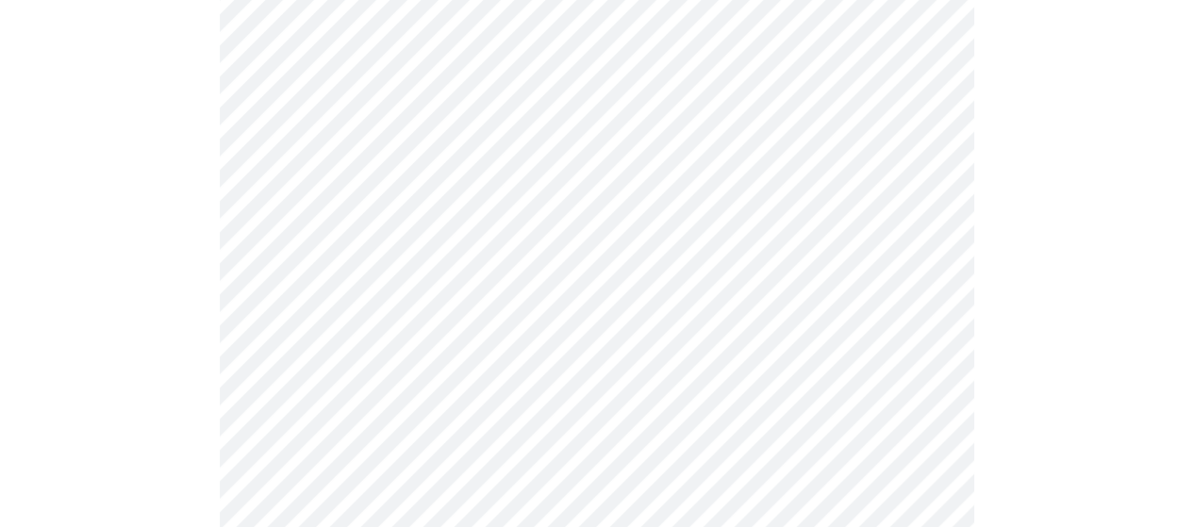
scroll to position [283, 0]
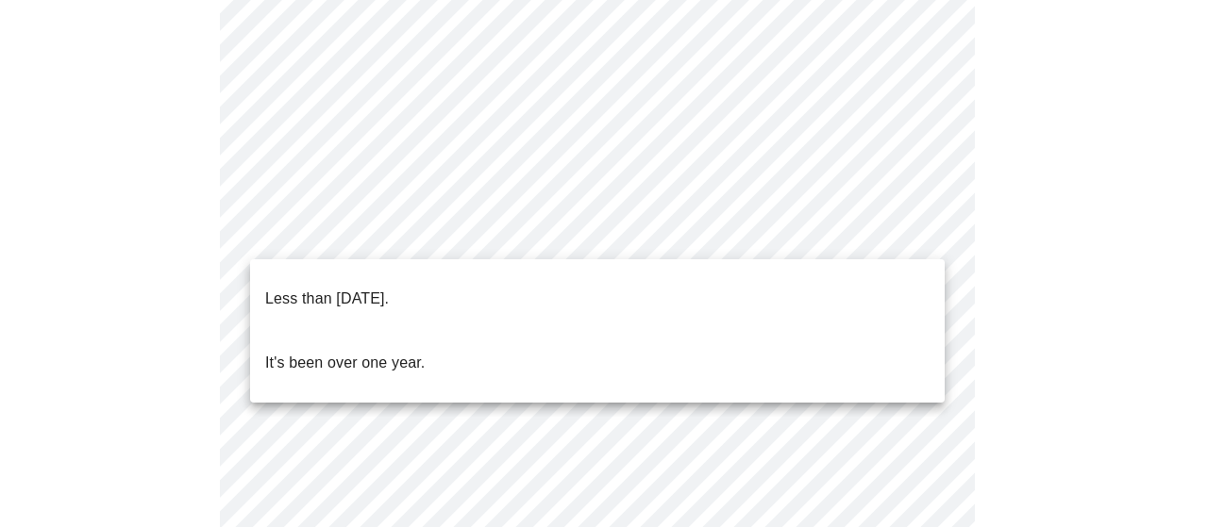
click at [527, 244] on body "MyMenopauseRx Appointments Messaging Labs 2 Uploads Medications Community Refer…" at bounding box center [604, 353] width 1192 height 1257
click at [498, 281] on li "Less than one year ago." at bounding box center [597, 299] width 694 height 64
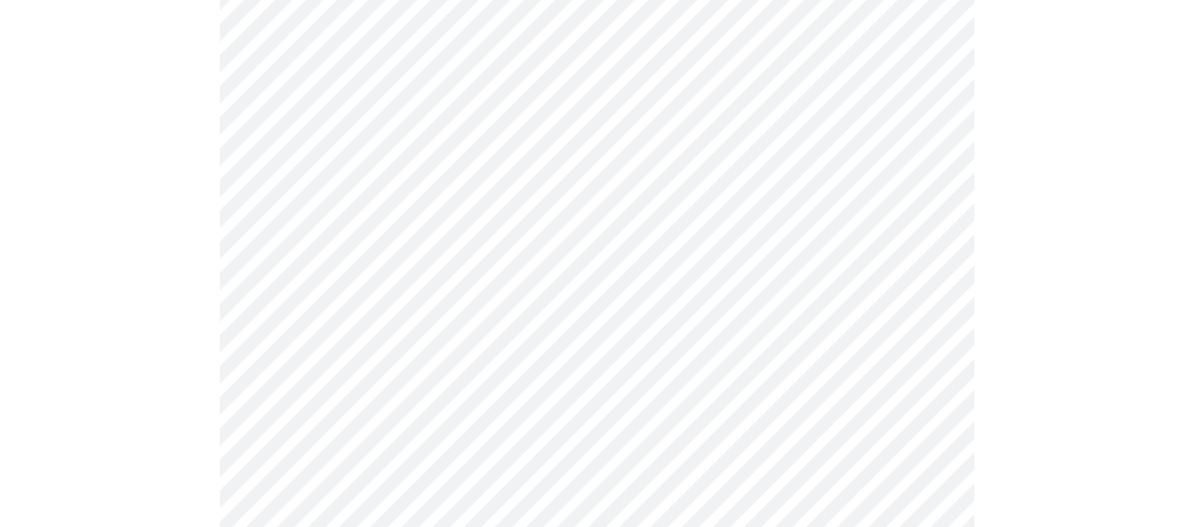
scroll to position [5000, 0]
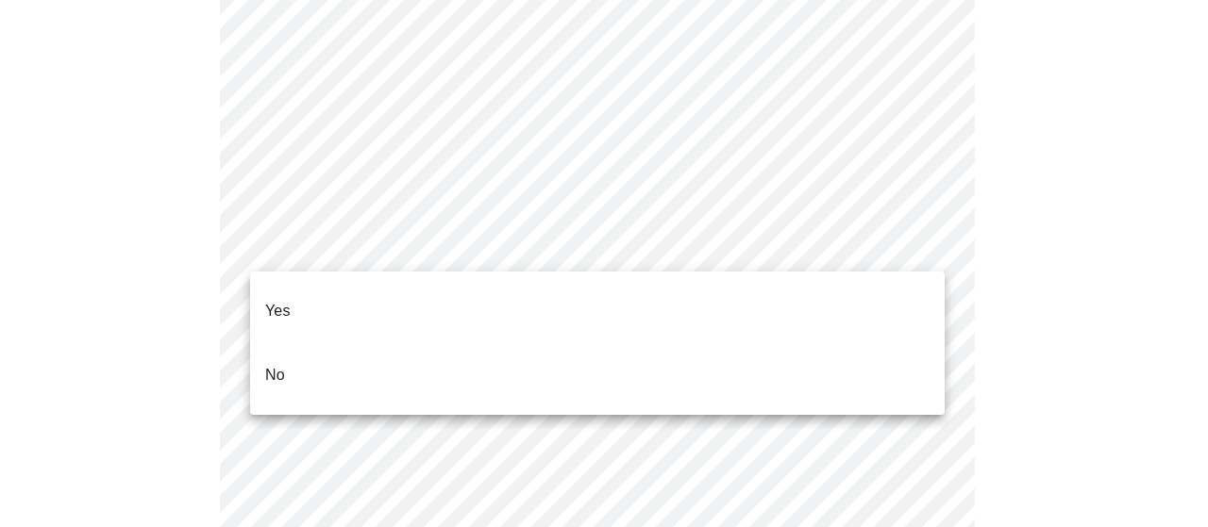
click at [483, 343] on li "No" at bounding box center [597, 375] width 694 height 64
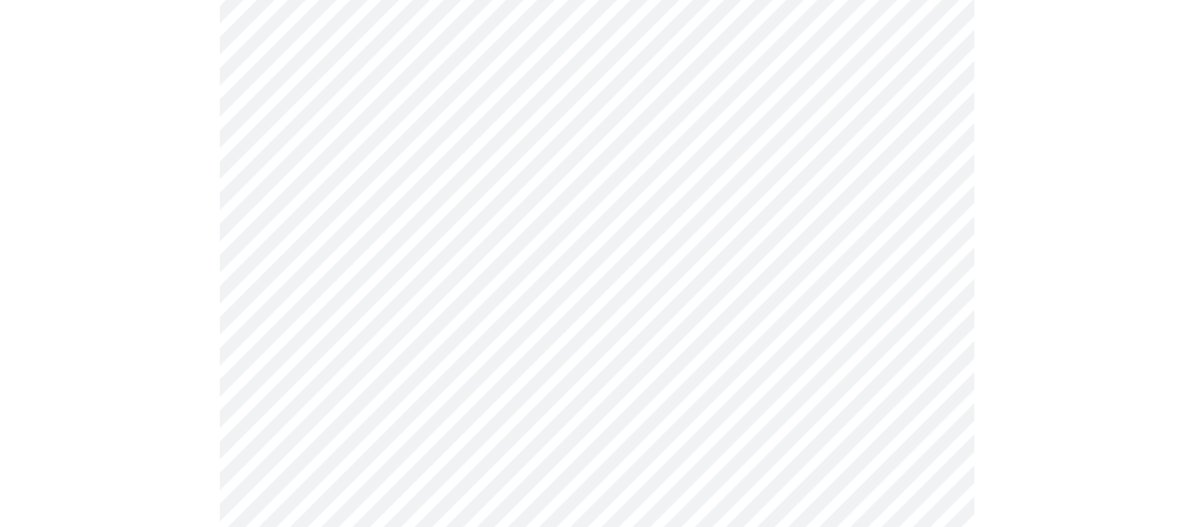
scroll to position [1185, 0]
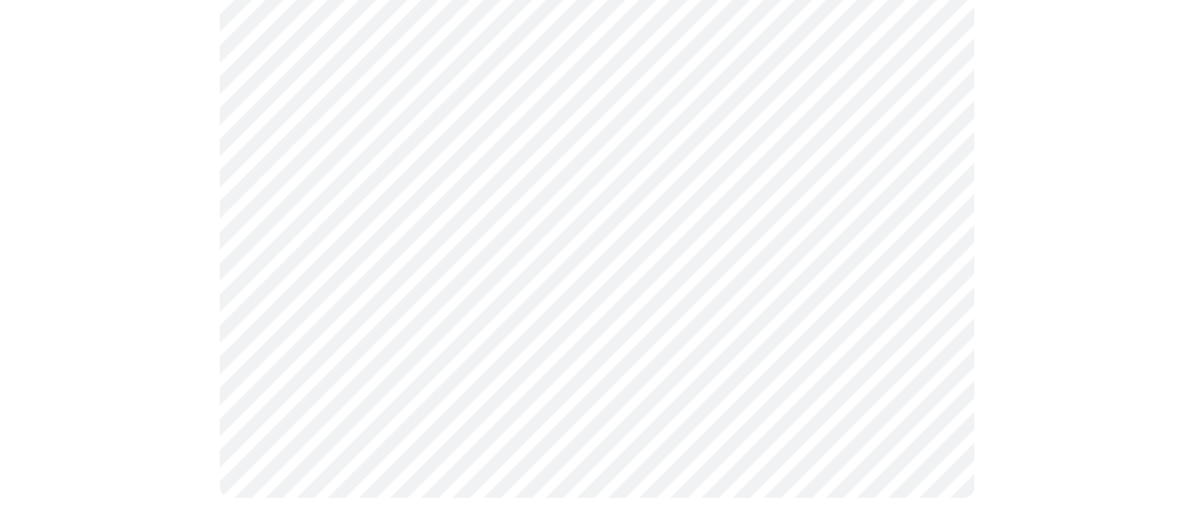
scroll to position [153, 0]
